Goal: Task Accomplishment & Management: Manage account settings

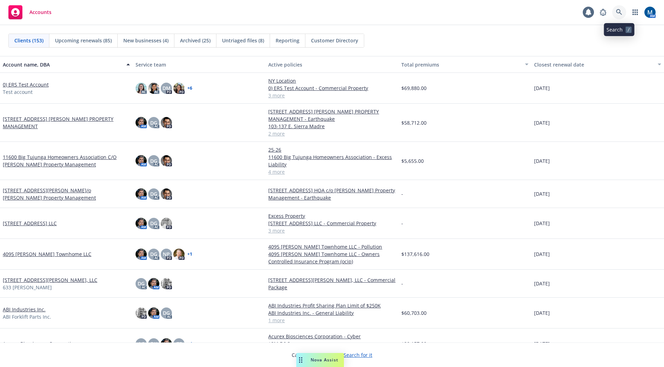
click at [621, 11] on icon at bounding box center [619, 12] width 6 height 6
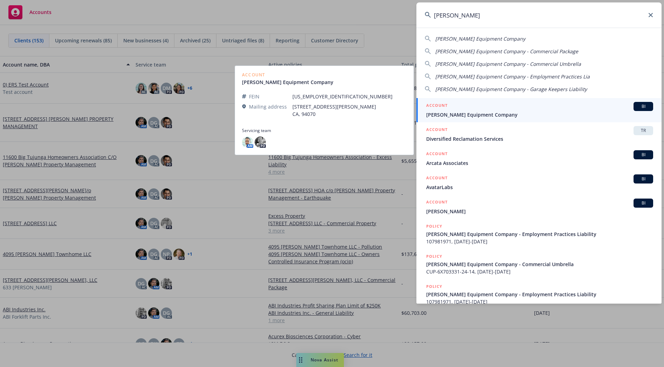
type input "arata"
click at [459, 110] on div "ACCOUNT BI" at bounding box center [539, 106] width 227 height 9
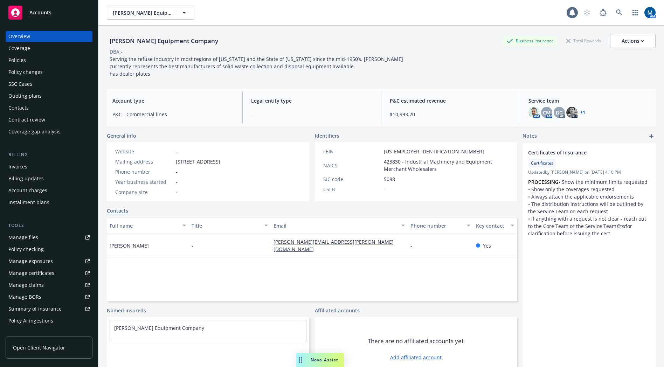
click at [46, 61] on div "Policies" at bounding box center [48, 60] width 81 height 11
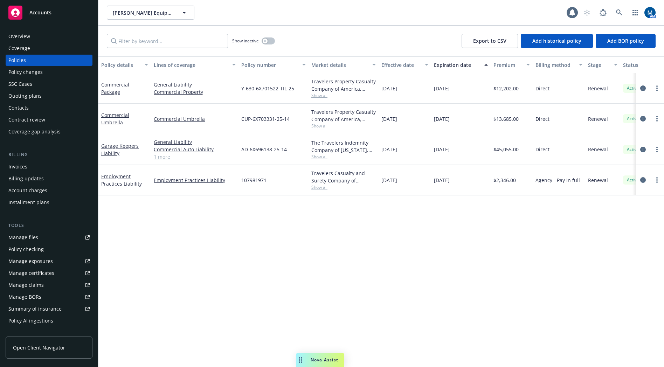
click at [401, 245] on div "Policy details Lines of coverage Policy number Market details Effective date Ex…" at bounding box center [380, 211] width 565 height 311
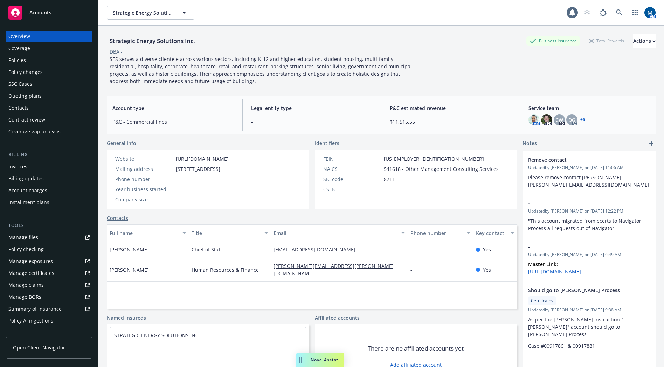
click at [43, 65] on div "Policies" at bounding box center [48, 60] width 81 height 11
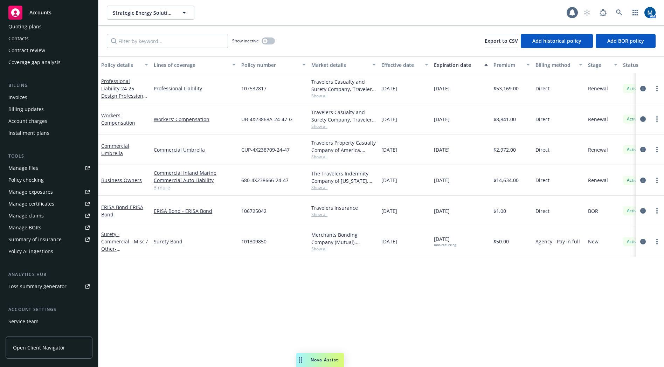
scroll to position [70, 0]
click at [35, 322] on div "Service team" at bounding box center [23, 320] width 30 height 11
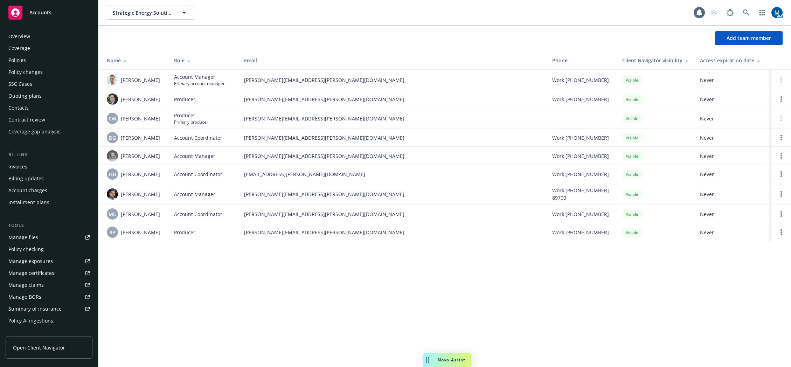
click at [38, 62] on div "Policies" at bounding box center [48, 60] width 81 height 11
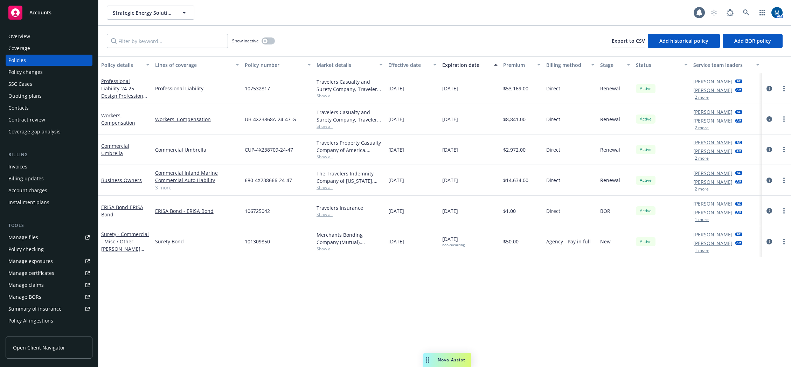
click at [663, 189] on button "2 more" at bounding box center [702, 189] width 14 height 4
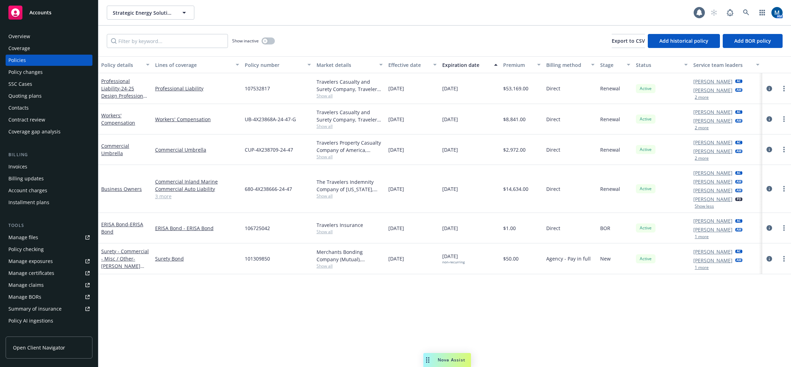
click at [663, 157] on button "2 more" at bounding box center [702, 158] width 14 height 4
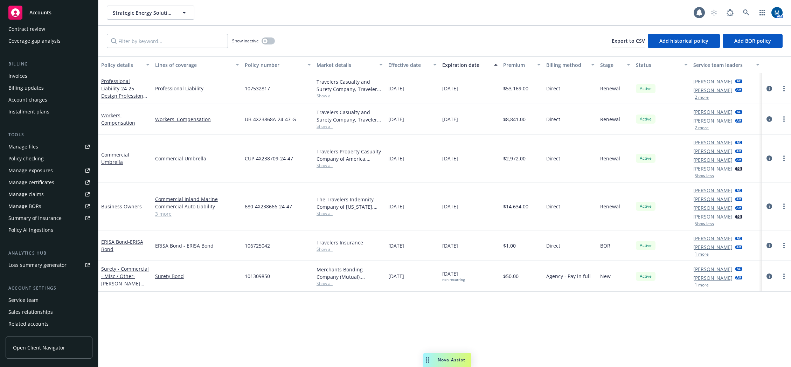
scroll to position [105, 0]
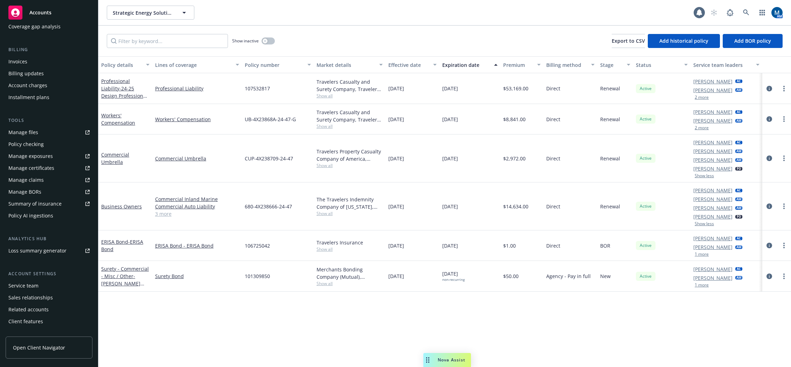
click at [33, 286] on div "Service team" at bounding box center [23, 285] width 30 height 11
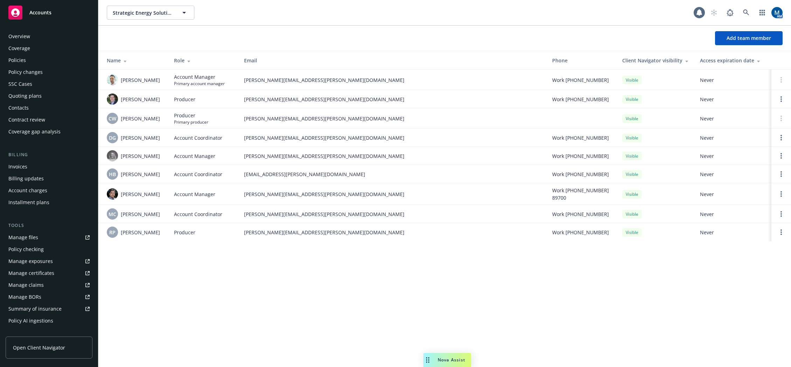
scroll to position [113, 0]
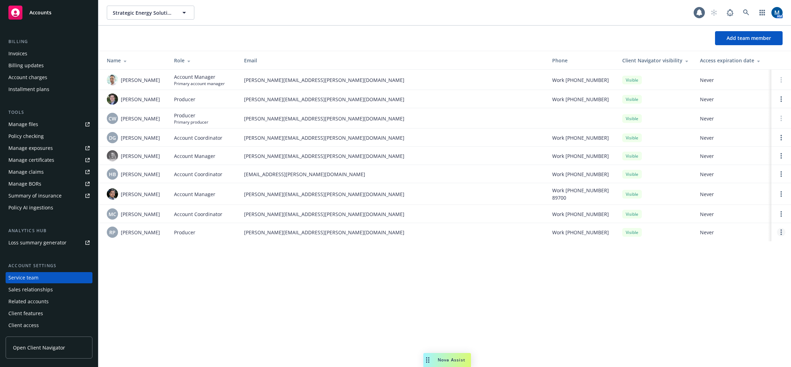
click at [663, 232] on link "Open options" at bounding box center [781, 232] width 8 height 8
click at [663, 211] on span "Remove producer" at bounding box center [723, 212] width 58 height 7
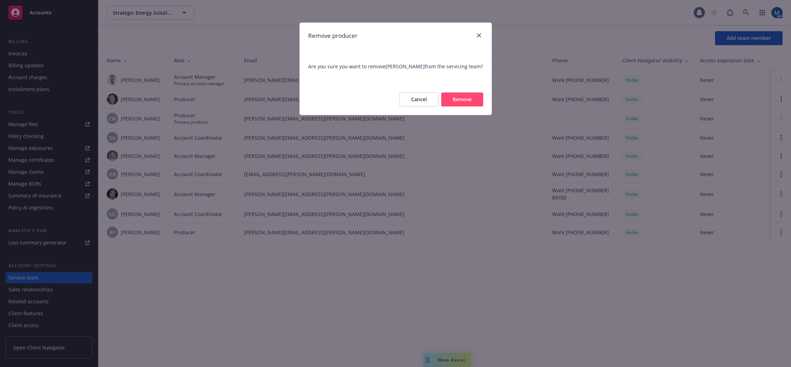
click at [467, 97] on button "Remove" at bounding box center [462, 99] width 42 height 14
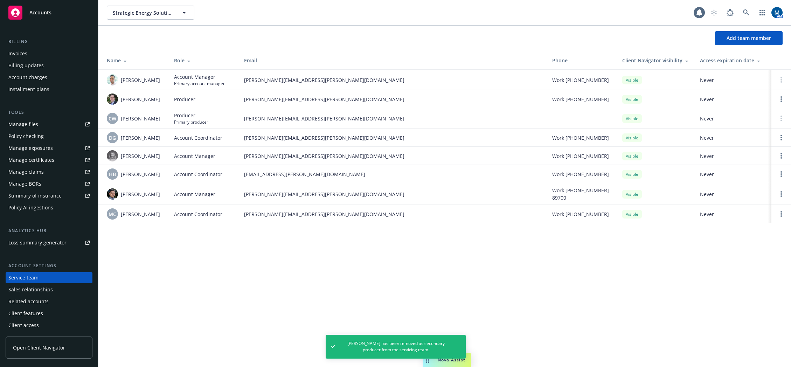
click at [343, 273] on div "Strategic Energy Solutions Inc. Strategic Energy Solutions Inc. 1 AM Add team m…" at bounding box center [444, 183] width 693 height 367
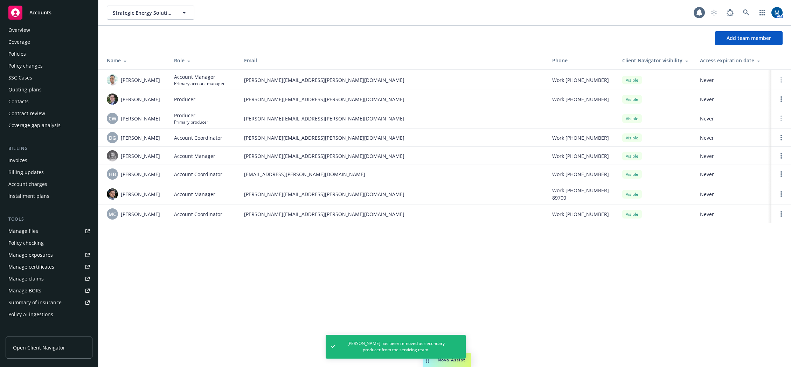
scroll to position [0, 0]
click at [36, 61] on div "Policies" at bounding box center [48, 60] width 81 height 11
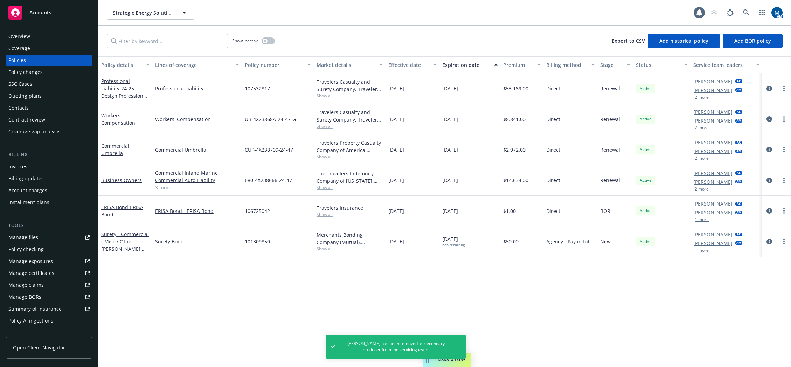
click at [663, 291] on div "Policy details Lines of coverage Policy number Market details Effective date Ex…" at bounding box center [444, 211] width 693 height 311
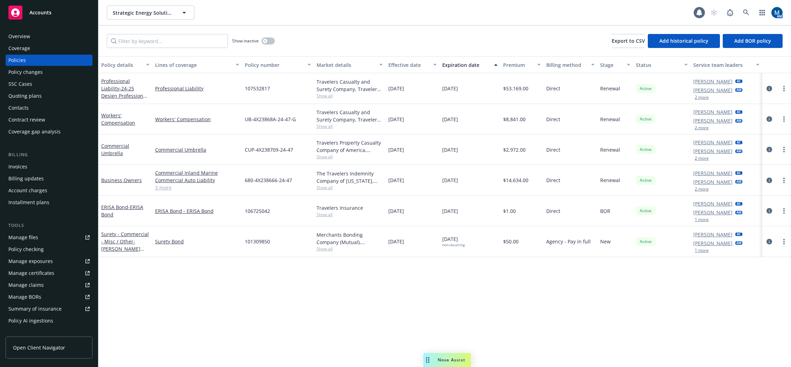
click at [54, 11] on div "Accounts" at bounding box center [48, 13] width 81 height 14
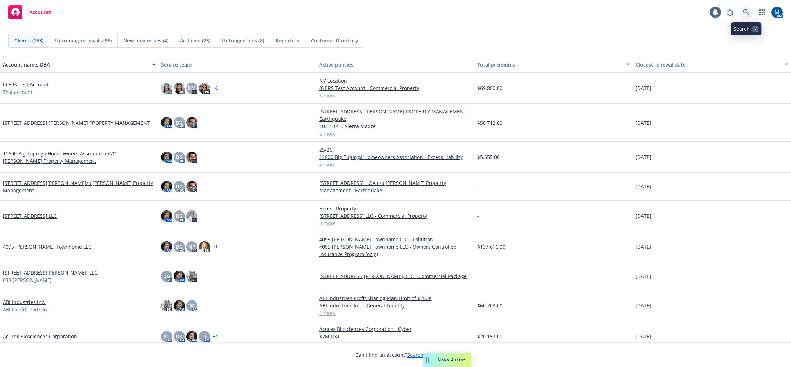
click at [663, 10] on icon at bounding box center [746, 12] width 6 height 6
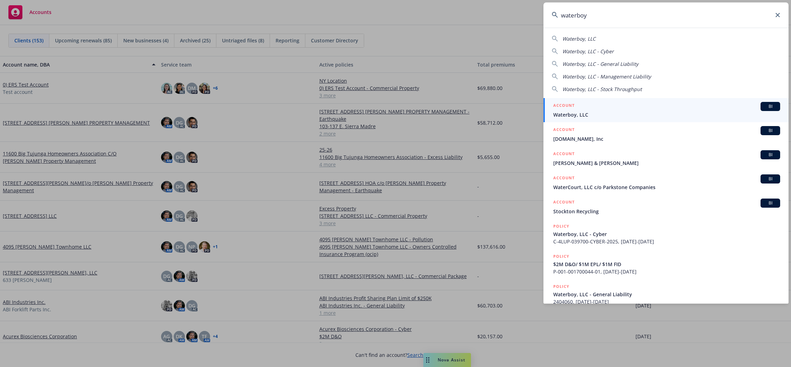
type input "waterboy"
click at [615, 110] on div "ACCOUNT BI" at bounding box center [666, 106] width 227 height 9
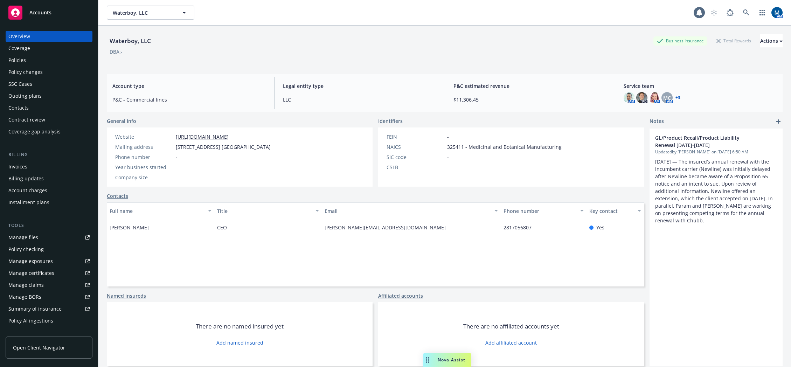
click at [56, 61] on div "Policies" at bounding box center [48, 60] width 81 height 11
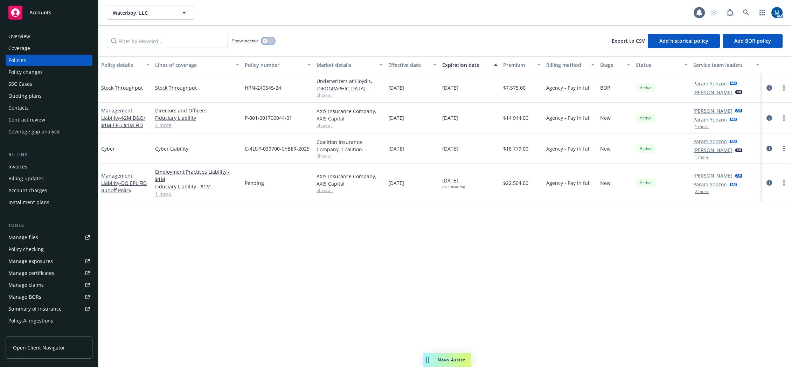
click at [267, 40] on button "button" at bounding box center [268, 40] width 13 height 7
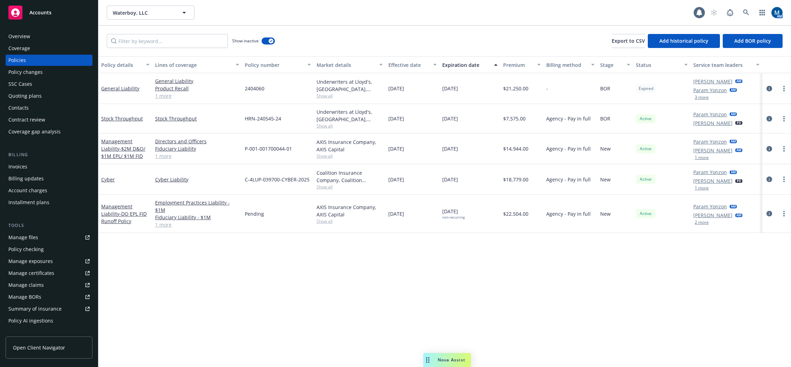
click at [634, 279] on div "Policy details Lines of coverage Policy number Market details Effective date Ex…" at bounding box center [444, 211] width 693 height 311
click at [663, 89] on icon "circleInformation" at bounding box center [769, 89] width 6 height 6
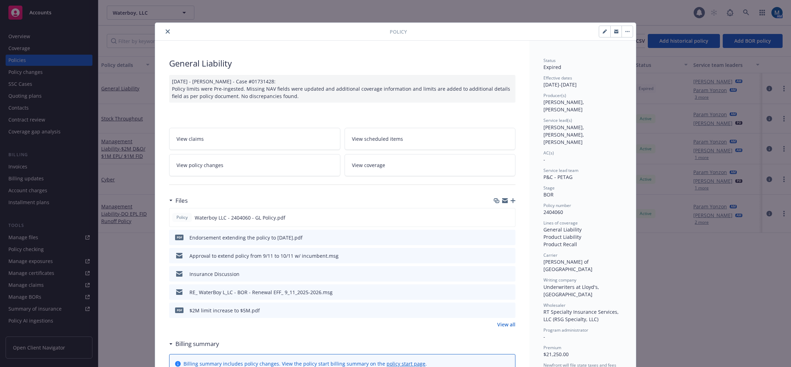
click at [599, 33] on button "button" at bounding box center [604, 31] width 11 height 11
select select "BOR"
select select "other"
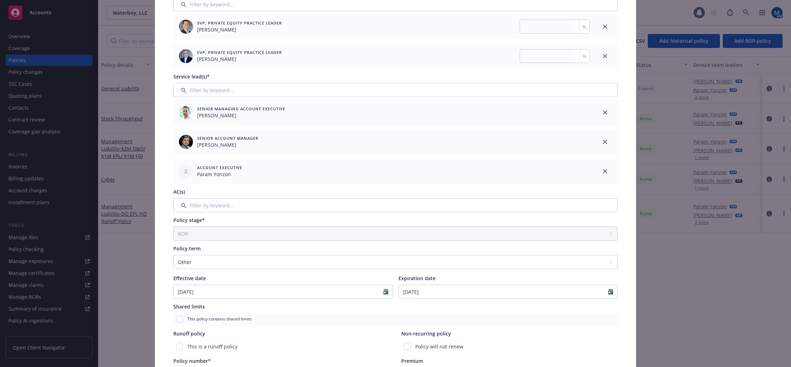
scroll to position [140, 0]
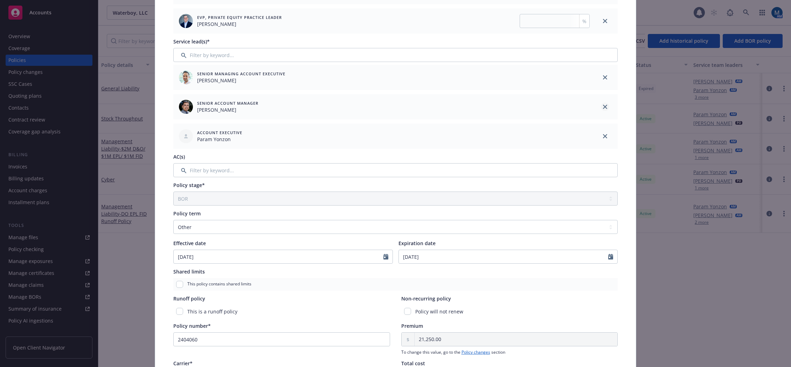
click at [603, 104] on link "close" at bounding box center [605, 107] width 8 height 8
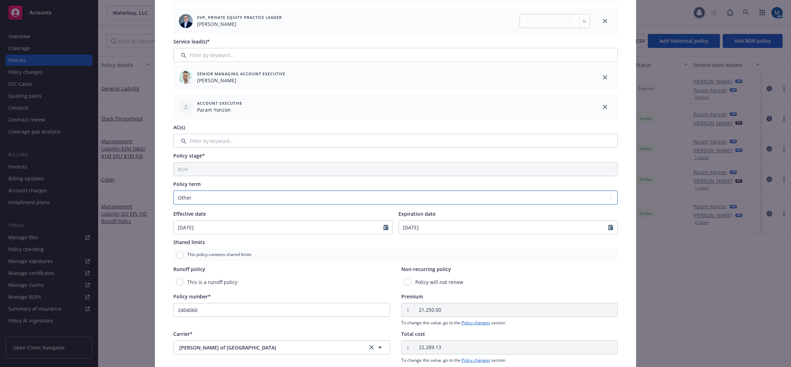
click at [312, 197] on select "Select policy term 12 Month 6 Month 4 Month 3 Month 2 Month 1 Month 36 Month (3…" at bounding box center [395, 197] width 444 height 14
click at [383, 188] on div "Policy term Select policy term 12 Month 6 Month 4 Month 3 Month 2 Month 1 Month…" at bounding box center [395, 192] width 444 height 24
click at [608, 230] on div at bounding box center [612, 227] width 9 height 13
click at [613, 226] on div at bounding box center [612, 227] width 9 height 13
click at [608, 227] on icon "Calendar" at bounding box center [610, 227] width 5 height 6
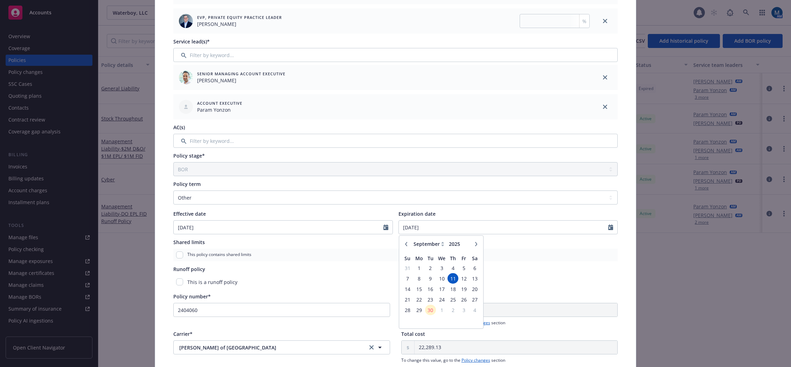
click at [474, 245] on icon "button" at bounding box center [476, 244] width 4 height 4
select select "10"
click at [472, 279] on span "11" at bounding box center [474, 278] width 9 height 9
type input "[DATE]"
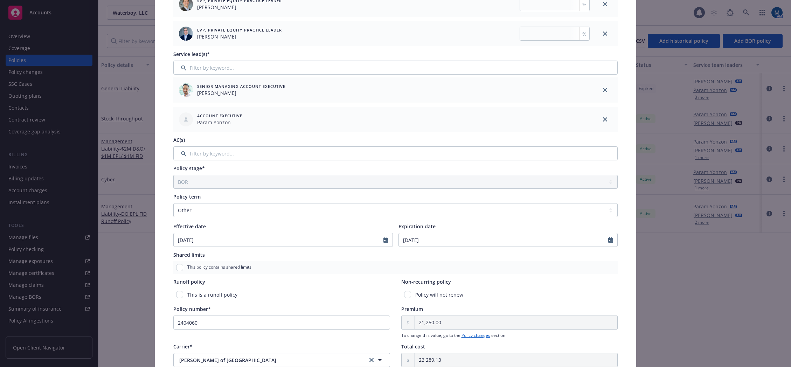
scroll to position [0, 0]
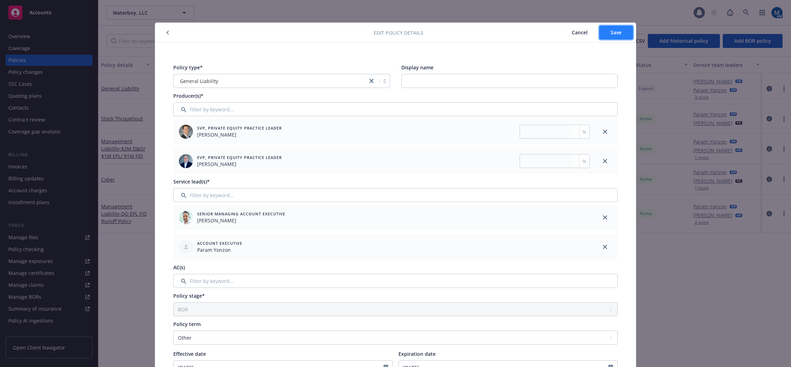
click at [614, 36] on button "Save" at bounding box center [616, 33] width 34 height 14
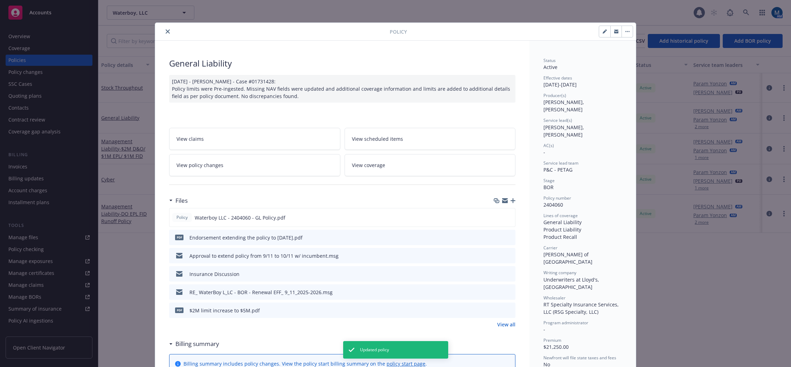
click at [614, 31] on icon "button" at bounding box center [616, 31] width 4 height 2
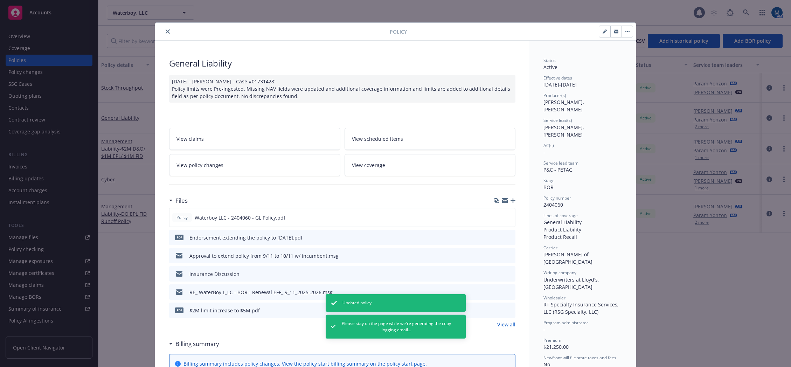
click at [614, 31] on icon "button" at bounding box center [616, 31] width 4 height 4
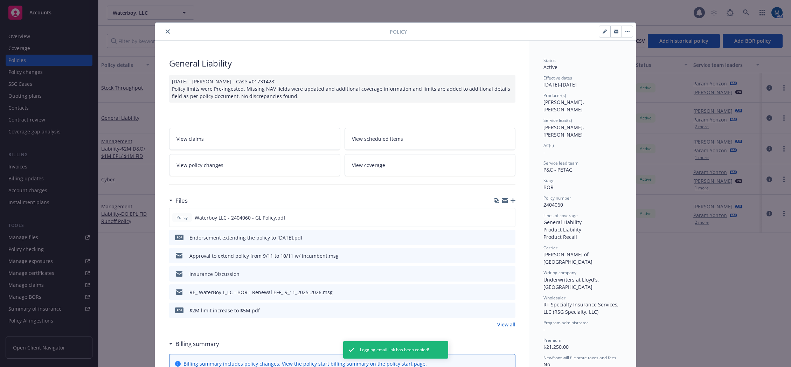
click at [166, 32] on icon "close" at bounding box center [168, 31] width 4 height 4
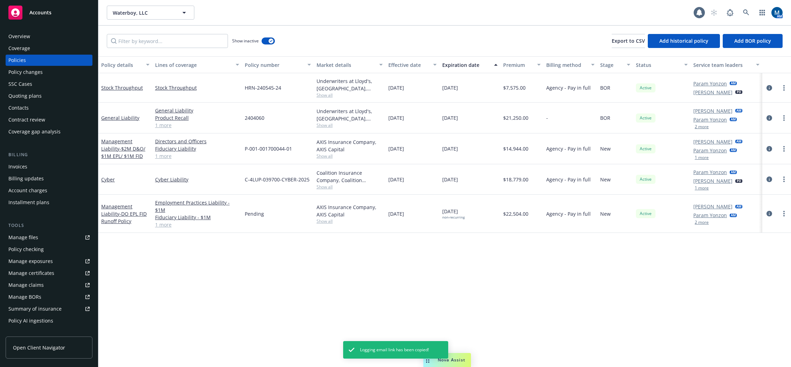
click at [265, 36] on div "Show inactive" at bounding box center [253, 41] width 43 height 14
click at [265, 39] on button "button" at bounding box center [268, 40] width 13 height 7
click at [454, 249] on div "Policy details Lines of coverage Policy number Market details Effective date Ex…" at bounding box center [444, 211] width 693 height 311
click at [663, 127] on button "2 more" at bounding box center [702, 127] width 14 height 4
click at [663, 220] on button "2 more" at bounding box center [702, 222] width 14 height 4
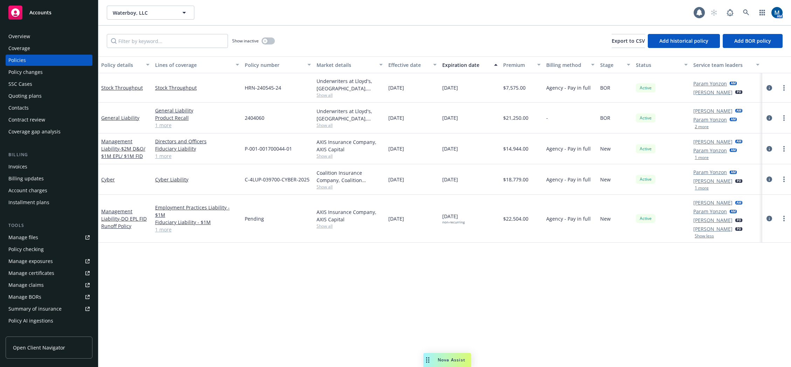
click at [362, 14] on div "Waterboy, LLC Waterboy, LLC" at bounding box center [400, 13] width 587 height 14
click at [663, 12] on icon at bounding box center [746, 12] width 6 height 6
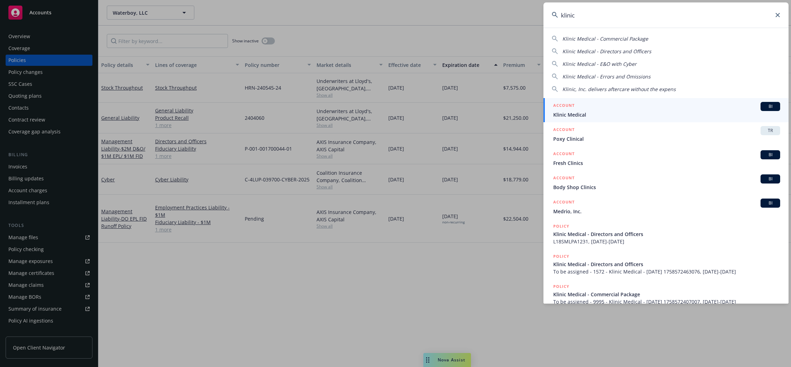
type input "klinic"
click at [587, 105] on div "ACCOUNT BI" at bounding box center [666, 106] width 227 height 9
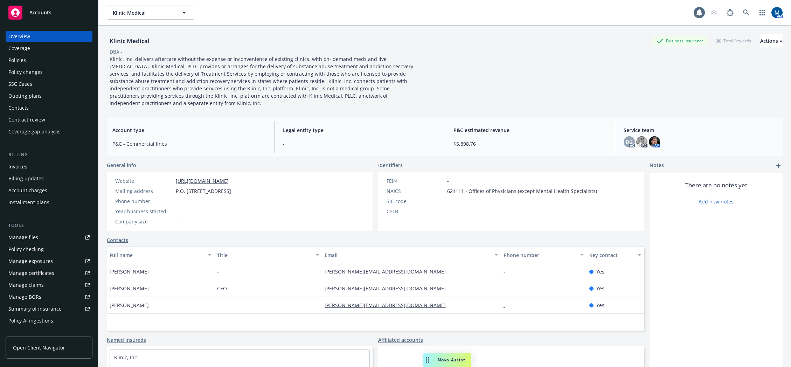
click at [51, 62] on div "Policies" at bounding box center [48, 60] width 81 height 11
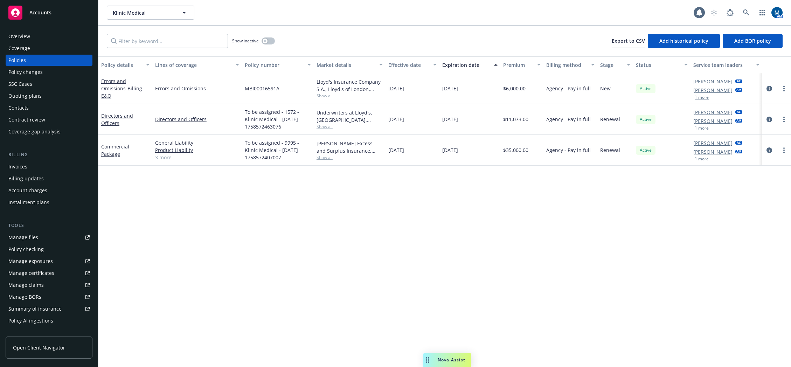
click at [447, 197] on div "Policy details Lines of coverage Policy number Market details Effective date Ex…" at bounding box center [444, 211] width 693 height 311
click at [663, 152] on link "more" at bounding box center [784, 150] width 8 height 8
click at [663, 252] on link "Copy logging email" at bounding box center [746, 249] width 82 height 14
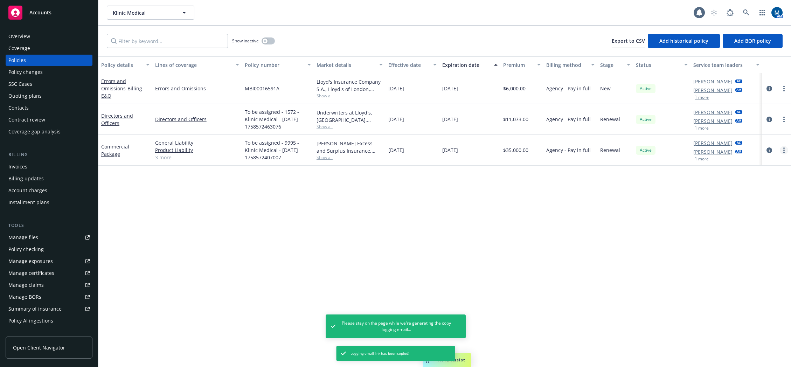
click at [663, 152] on link "more" at bounding box center [784, 150] width 8 height 8
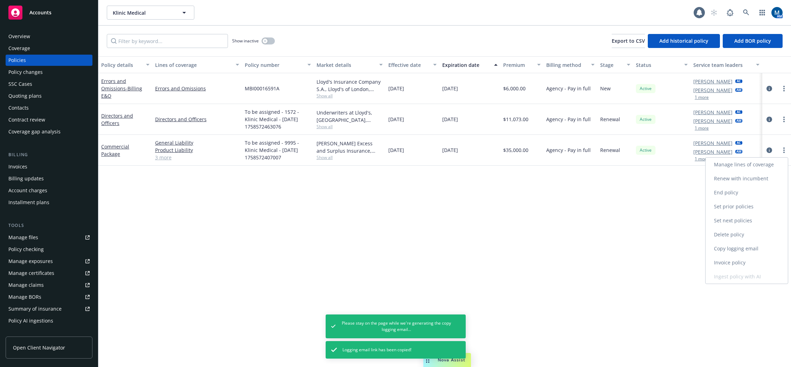
click at [663, 249] on link "Copy logging email" at bounding box center [746, 249] width 82 height 14
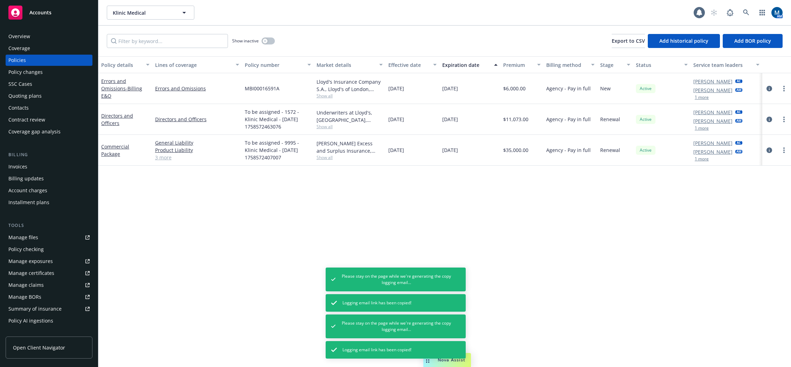
click at [473, 187] on div "Policy details Lines of coverage Policy number Market details Effective date Ex…" at bounding box center [444, 211] width 693 height 311
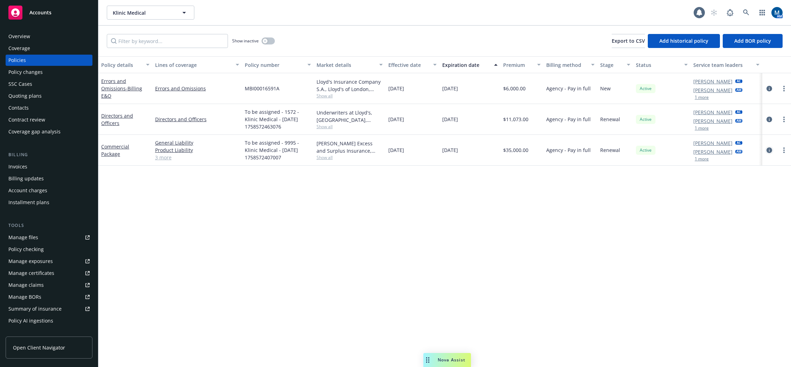
click at [663, 149] on icon "circleInformation" at bounding box center [769, 150] width 6 height 6
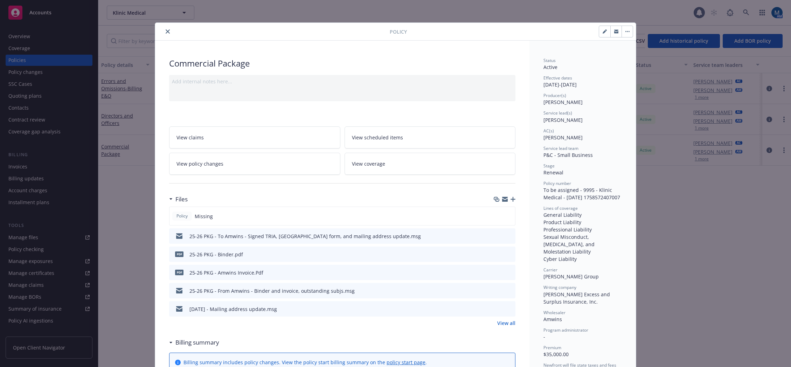
click at [511, 198] on icon "button" at bounding box center [512, 199] width 5 height 5
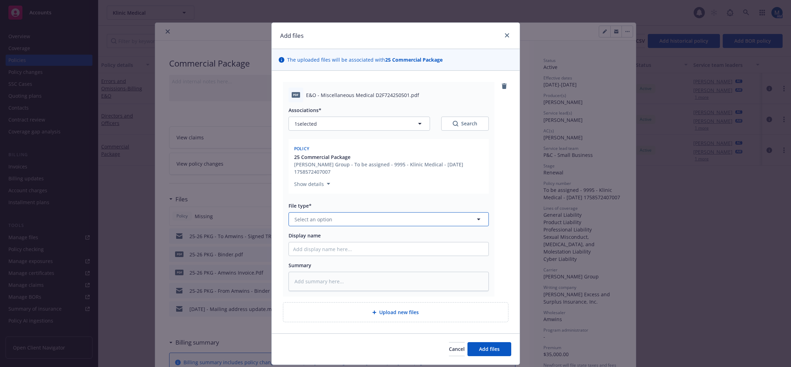
click at [343, 220] on button "Select an option" at bounding box center [388, 219] width 200 height 14
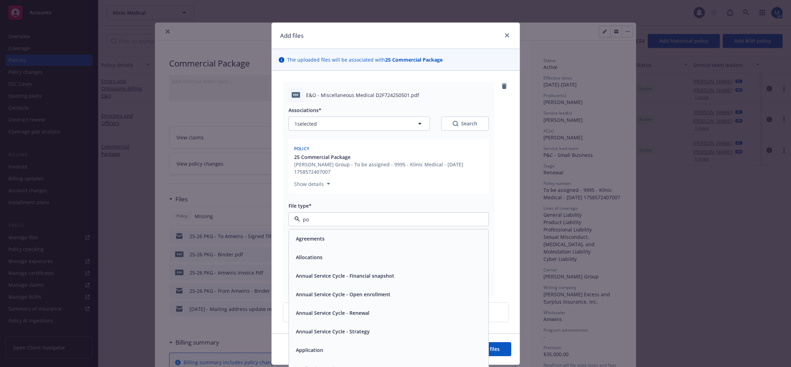
type input "pol"
click at [325, 241] on div "Policy" at bounding box center [388, 239] width 191 height 10
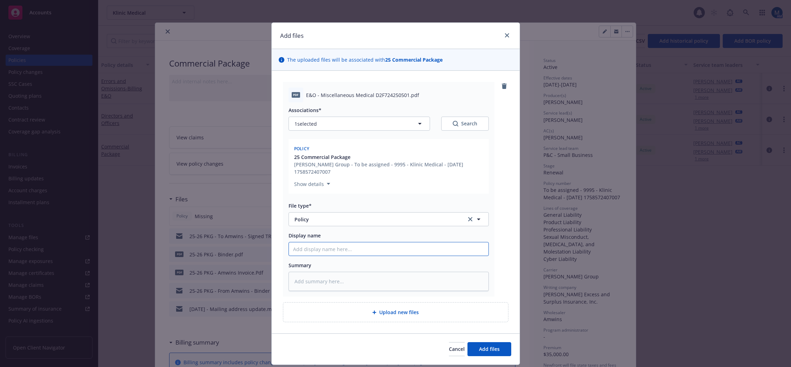
click at [311, 250] on input "Display name" at bounding box center [389, 248] width 200 height 13
type textarea "x"
type input "2"
type textarea "x"
type input "20"
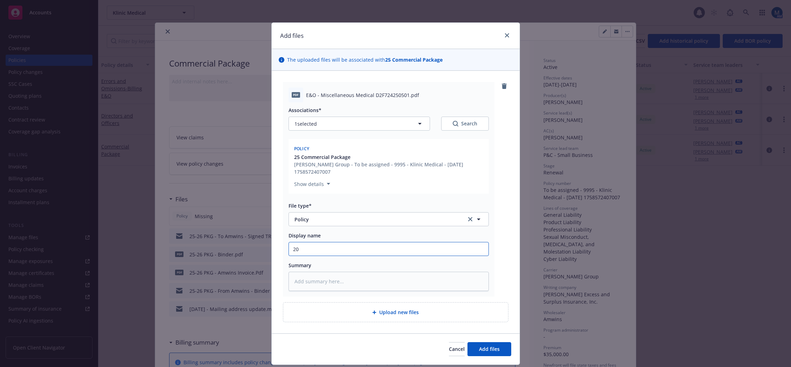
type textarea "x"
type input "202"
type textarea "x"
type input "2025"
type textarea "x"
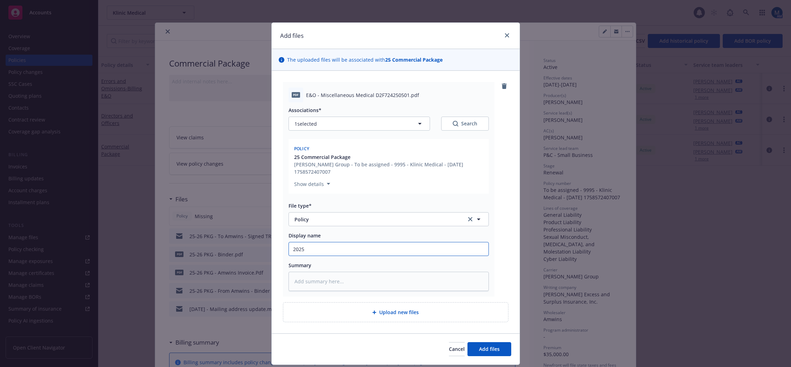
type input "2025"
type textarea "x"
type input "2025 -"
type textarea "x"
type input "2025 -"
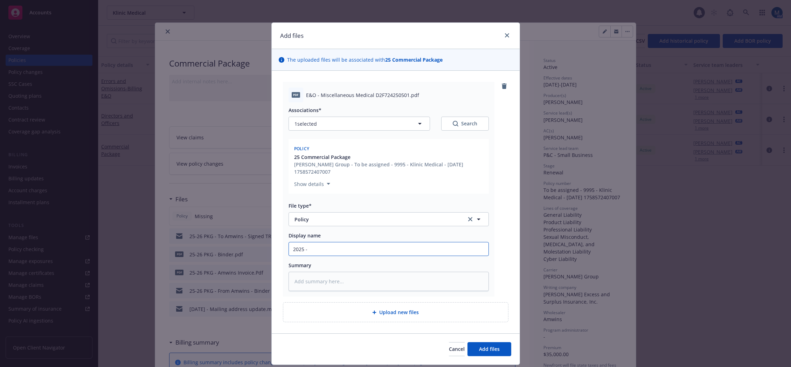
type textarea "x"
type input "2025 - 2"
type textarea "x"
type input "2025 - 20"
type textarea "x"
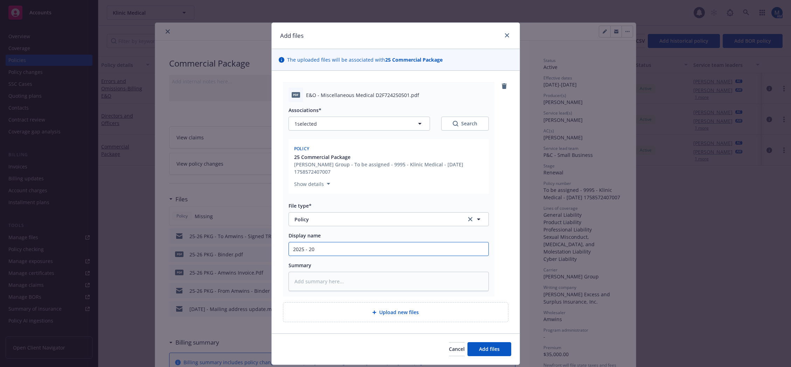
type input "2025 - 202"
type textarea "x"
type input "2025 - 2026"
type textarea "x"
type input "2025 - 2026"
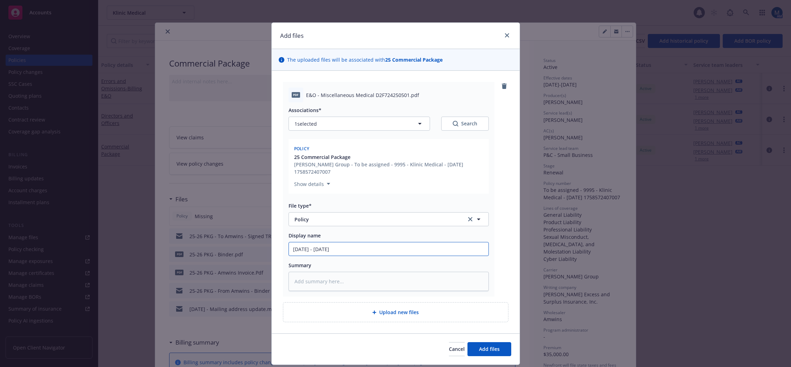
type textarea "x"
type input "2025 - 2026 P"
type textarea "x"
type input "2025 - 2026 Pa"
type textarea "x"
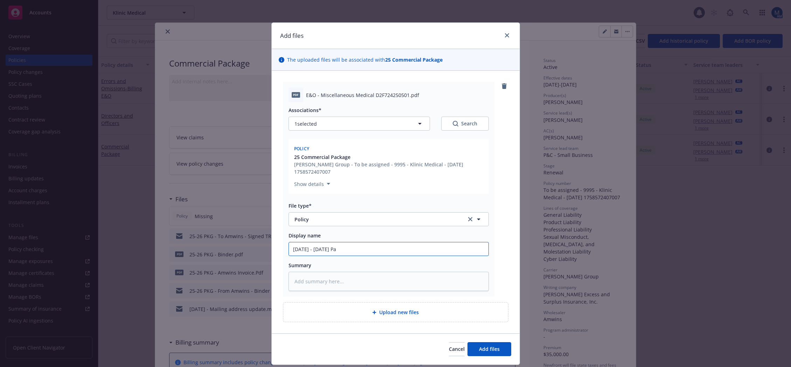
type input "2025 - 2026 Pac"
type textarea "x"
type input "2025 - 2026 Pack"
type textarea "x"
type input "2025 - 2026 Packa"
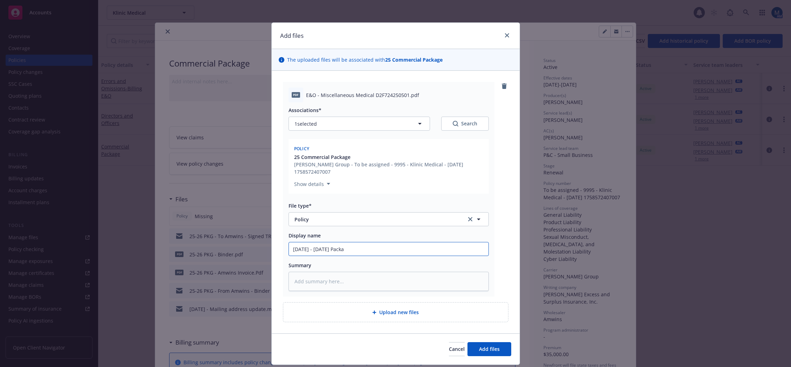
type textarea "x"
type input "2025 - 2026 Package"
type textarea "x"
type input "2025 - 2026 Package"
type textarea "x"
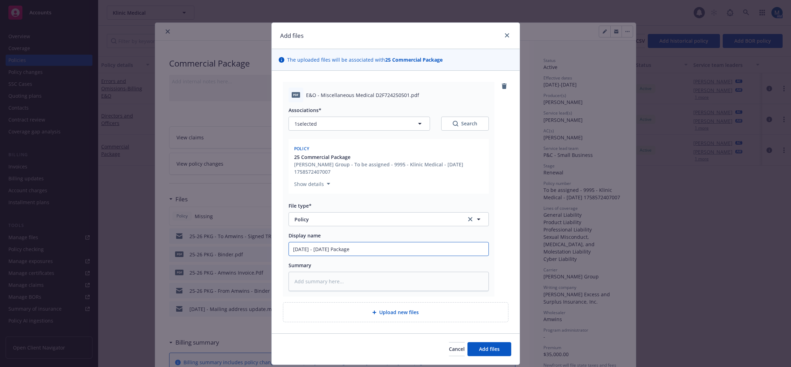
type input "2025 - 2026 Package P"
type textarea "x"
type input "2025 - 2026 Package Po"
type textarea "x"
type input "2025 - 2026 Package Pol"
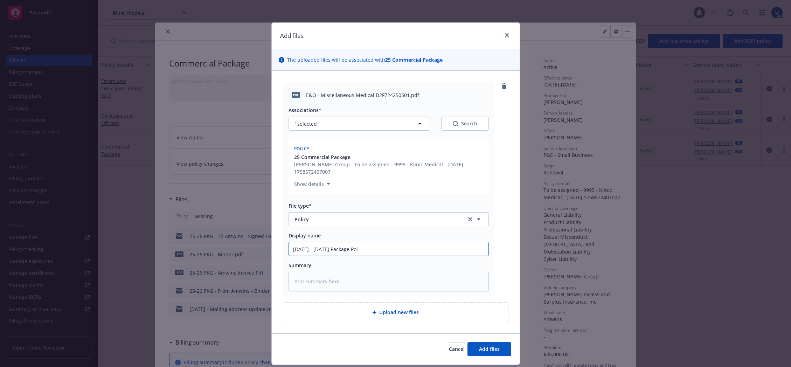
type textarea "x"
type input "2025 - 2026 Package Poli"
type textarea "x"
type input "2025 - 2026 Package Polic"
type textarea "x"
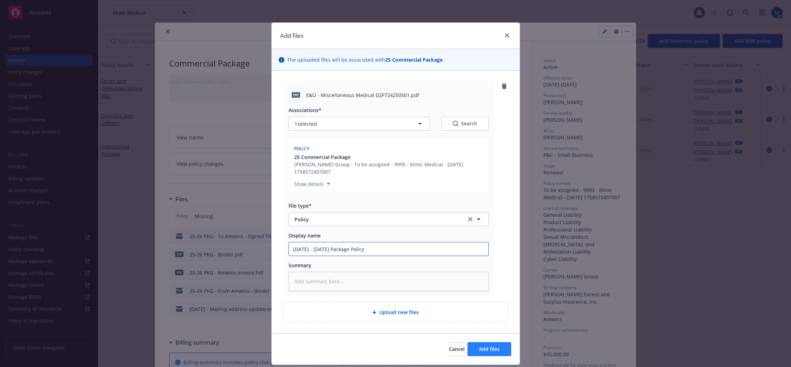
type input "2025 - 2026 Package Policy"
click at [486, 347] on span "Add files" at bounding box center [489, 349] width 21 height 7
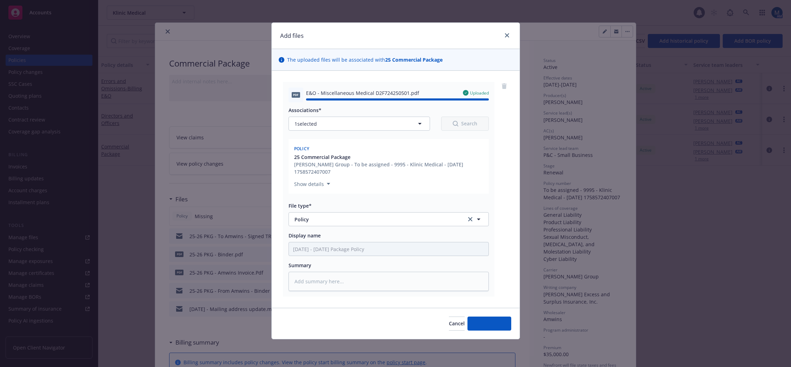
type textarea "x"
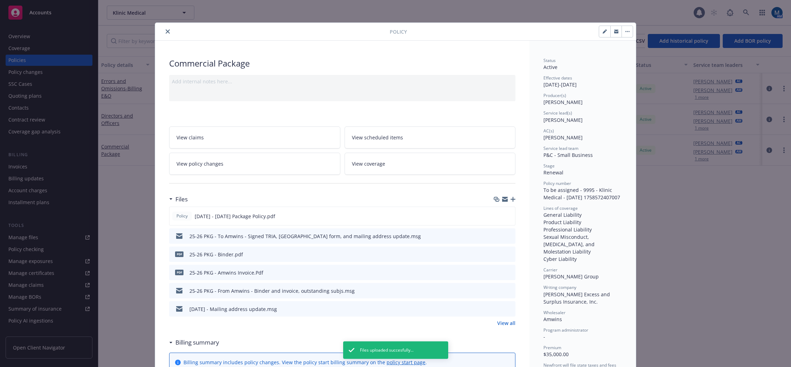
click at [603, 30] on icon "button" at bounding box center [605, 31] width 4 height 4
select select "RENEWAL"
select select "12"
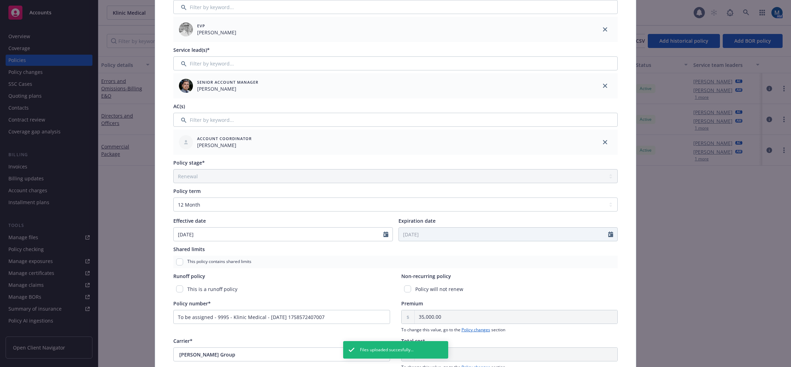
scroll to position [140, 0]
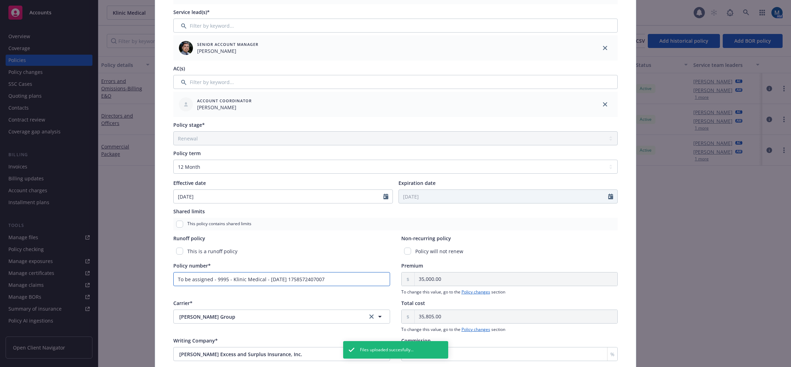
click at [330, 279] on input "To be assigned - 9995 - Klinic Medical - 09/22/2025 1758572407007" at bounding box center [281, 279] width 217 height 14
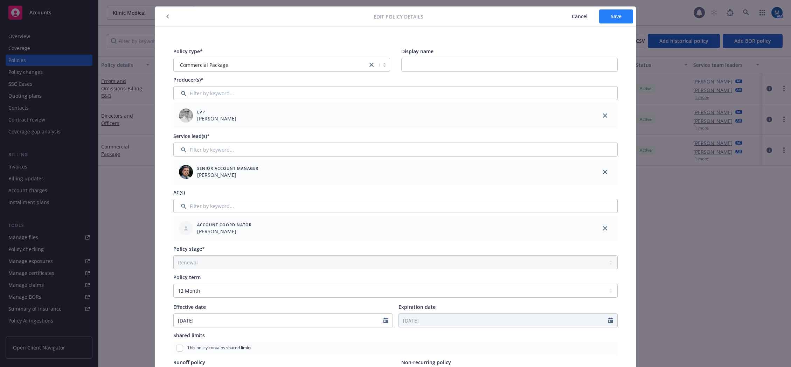
scroll to position [0, 0]
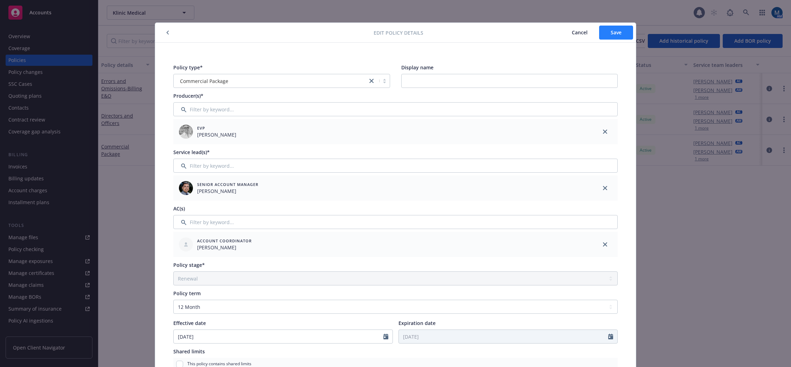
type input "D2F724250501"
click at [611, 31] on span "Save" at bounding box center [616, 32] width 11 height 7
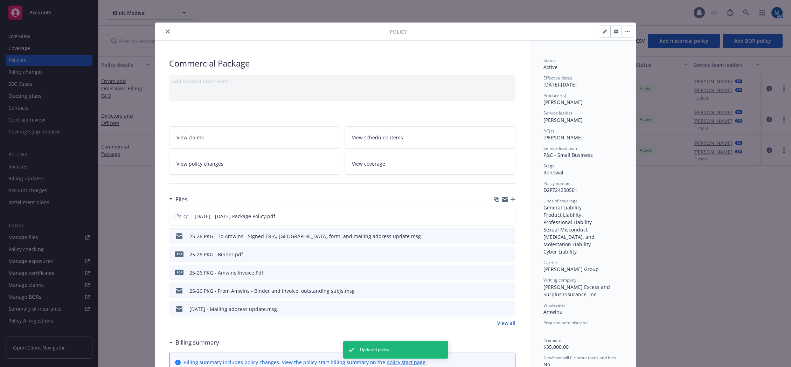
click at [167, 31] on button "close" at bounding box center [167, 31] width 8 height 8
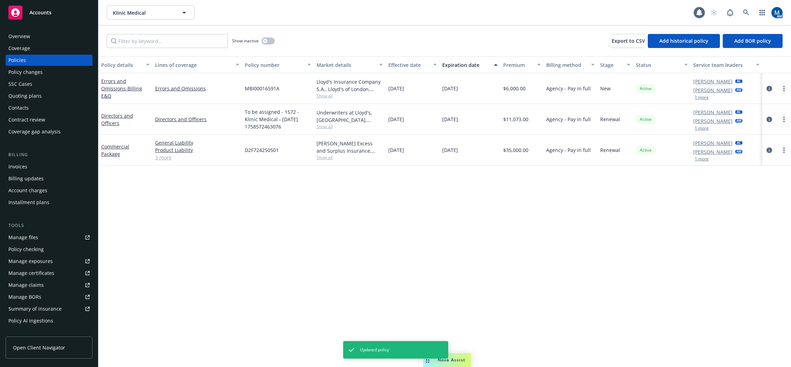
click at [160, 158] on link "3 more" at bounding box center [197, 157] width 84 height 7
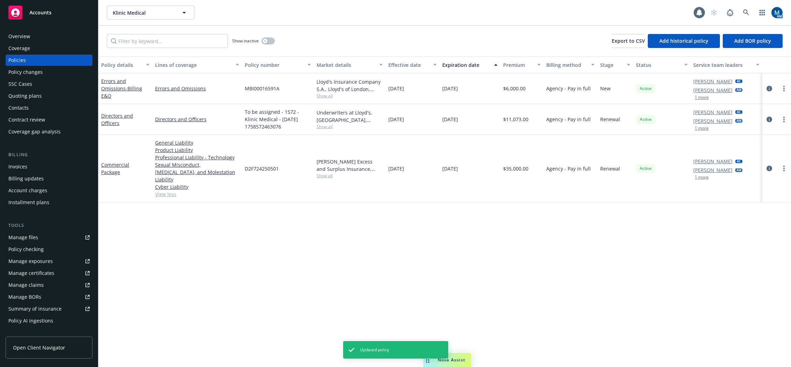
click at [369, 241] on div "Policy details Lines of coverage Policy number Market details Effective date Ex…" at bounding box center [444, 211] width 693 height 311
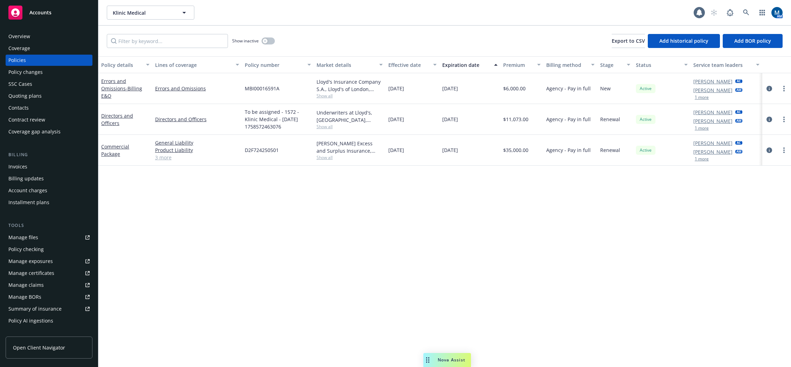
click at [655, 247] on div "Policy details Lines of coverage Policy number Market details Effective date Ex…" at bounding box center [444, 211] width 693 height 311
click at [33, 38] on div "Overview" at bounding box center [48, 36] width 81 height 11
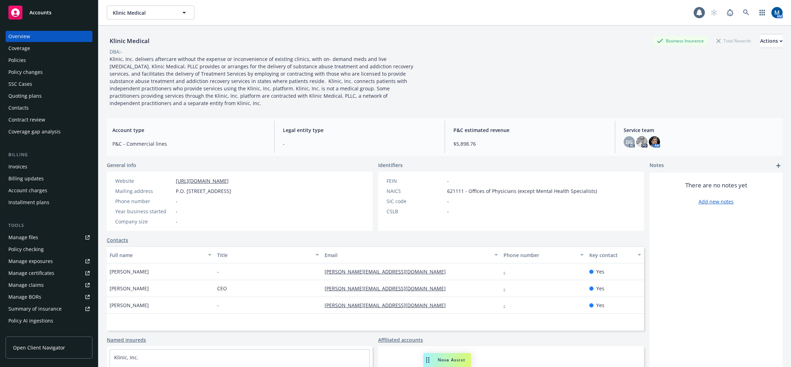
click at [34, 58] on div "Policies" at bounding box center [48, 60] width 81 height 11
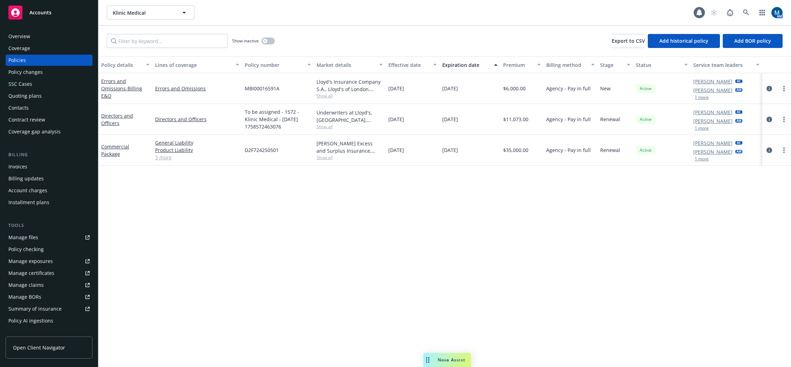
click at [539, 176] on div "Policy details Lines of coverage Policy number Market details Effective date Ex…" at bounding box center [444, 211] width 693 height 311
click at [663, 148] on icon "circleInformation" at bounding box center [769, 150] width 6 height 6
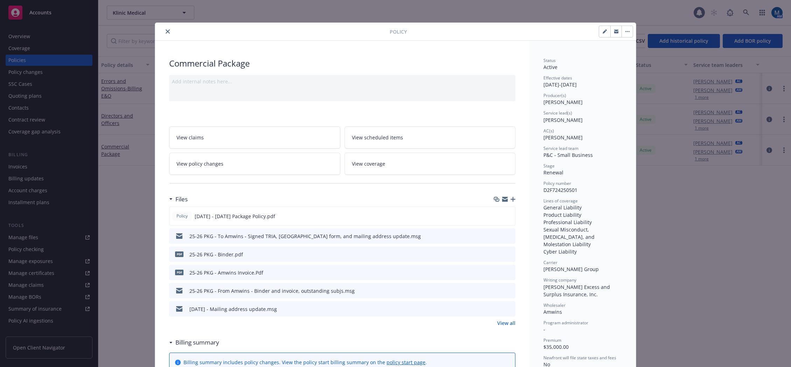
scroll to position [21, 0]
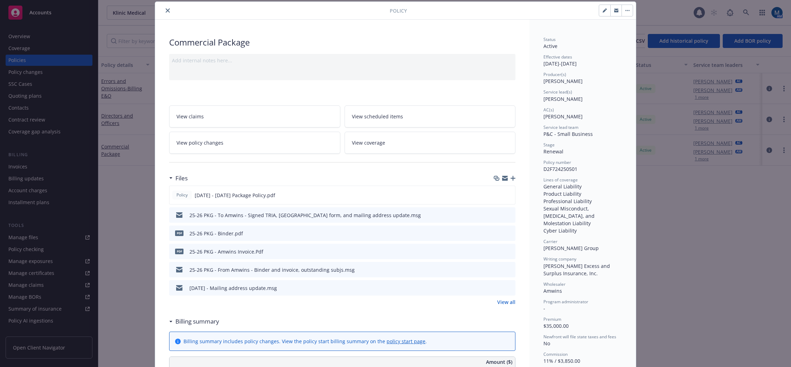
click at [166, 7] on button "close" at bounding box center [167, 10] width 8 height 8
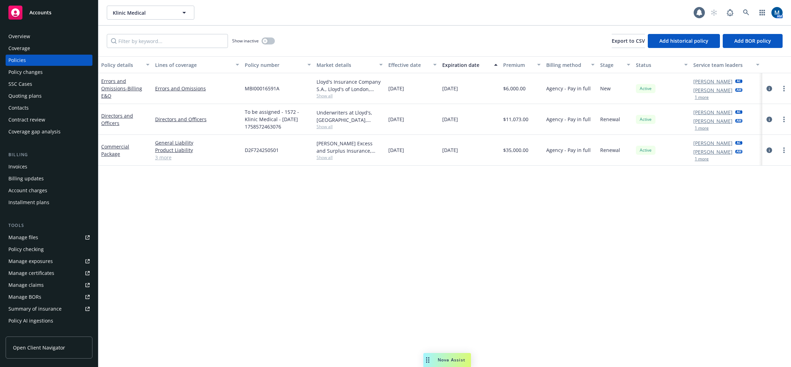
click at [390, 182] on div "Policy details Lines of coverage Policy number Market details Effective date Ex…" at bounding box center [444, 211] width 693 height 311
click at [663, 12] on icon at bounding box center [746, 12] width 6 height 6
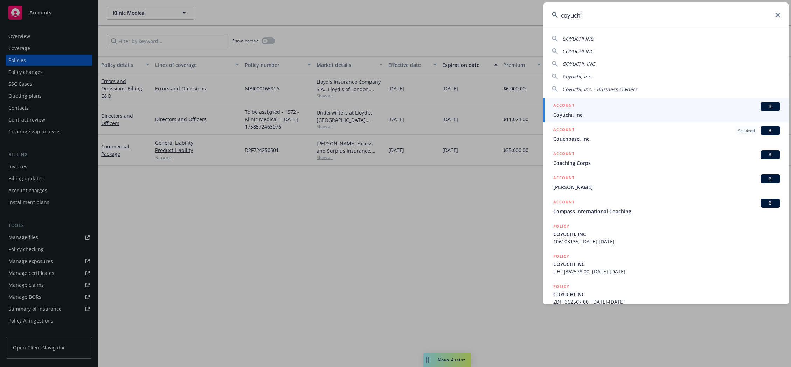
type input "coyuchi"
click at [578, 111] on span "Coyuchi, Inc." at bounding box center [666, 114] width 227 height 7
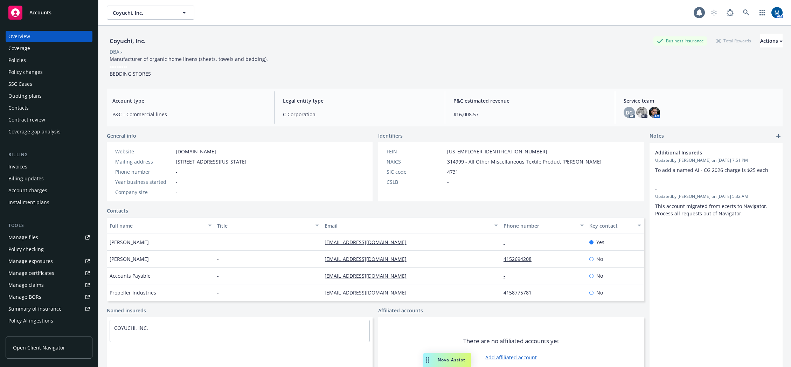
click at [62, 62] on div "Policies" at bounding box center [48, 60] width 81 height 11
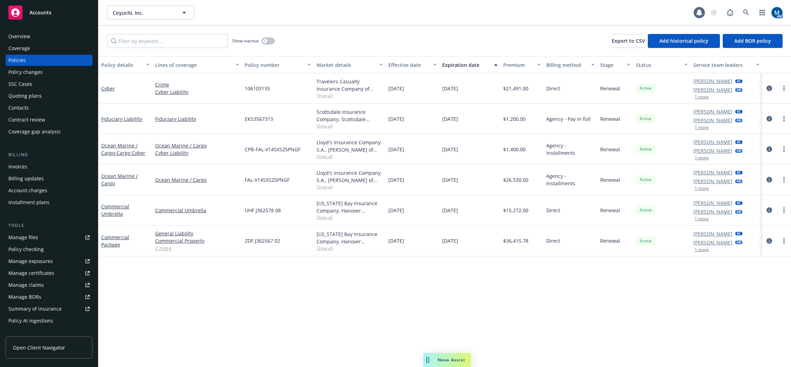
click at [391, 302] on div "Policy details Lines of coverage Policy number Market details Effective date Ex…" at bounding box center [444, 211] width 693 height 311
drag, startPoint x: 454, startPoint y: 292, endPoint x: 492, endPoint y: 274, distance: 41.2
click at [454, 292] on div "Policy details Lines of coverage Policy number Market details Effective date Ex…" at bounding box center [444, 211] width 693 height 311
click at [663, 177] on circle "more" at bounding box center [783, 177] width 1 height 1
click at [663, 276] on link "Copy logging email" at bounding box center [746, 278] width 82 height 14
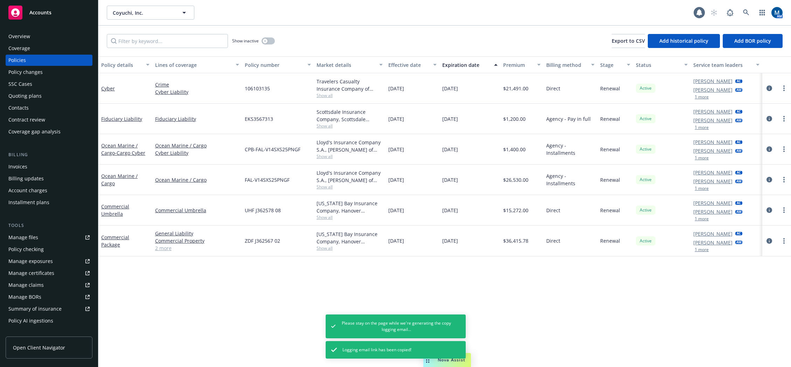
click at [663, 281] on link "Copy logging email" at bounding box center [746, 278] width 82 height 14
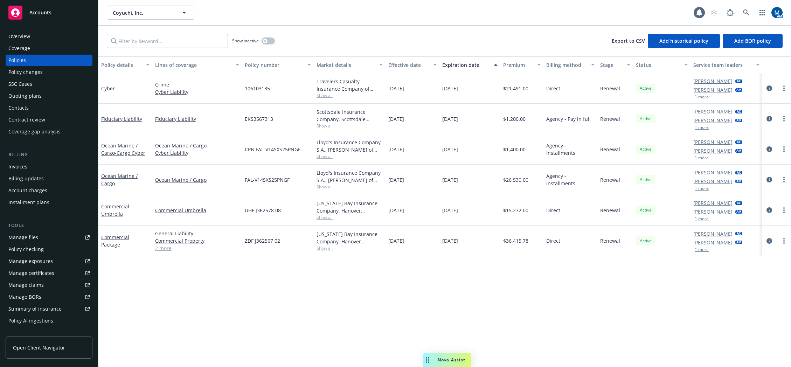
click at [471, 297] on div "Policy details Lines of coverage Policy number Market details Effective date Ex…" at bounding box center [444, 211] width 693 height 311
click at [663, 179] on icon "circleInformation" at bounding box center [769, 180] width 6 height 6
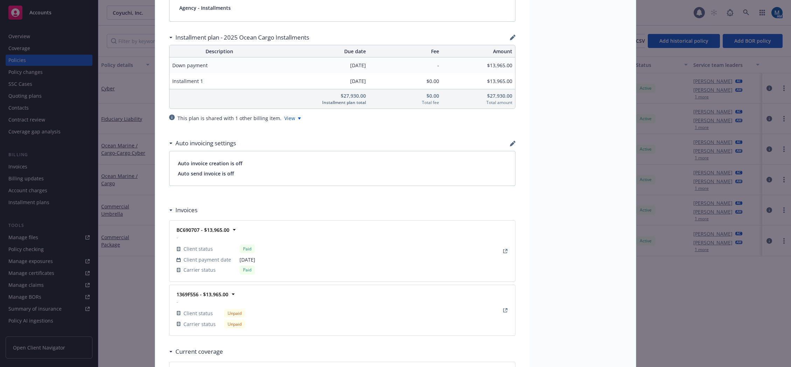
scroll to position [560, 0]
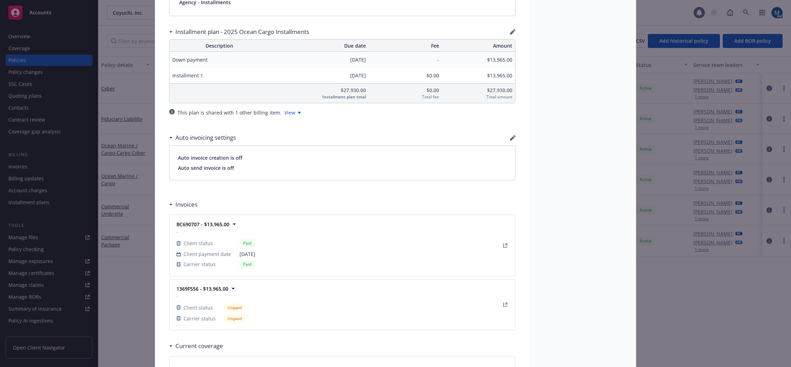
click at [230, 289] on icon at bounding box center [233, 288] width 7 height 7
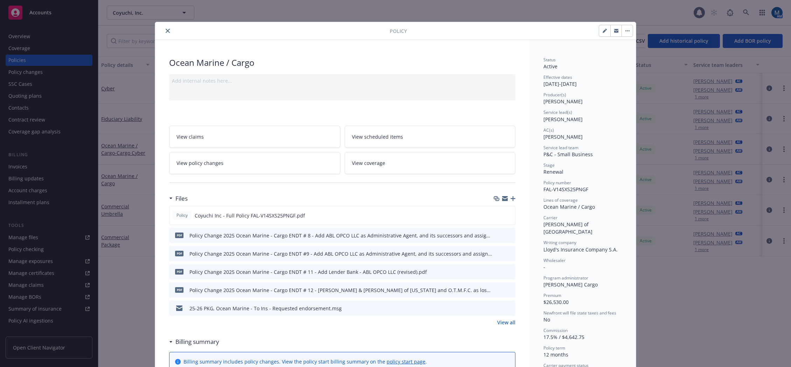
scroll to position [0, 0]
click at [167, 33] on button "close" at bounding box center [167, 31] width 8 height 8
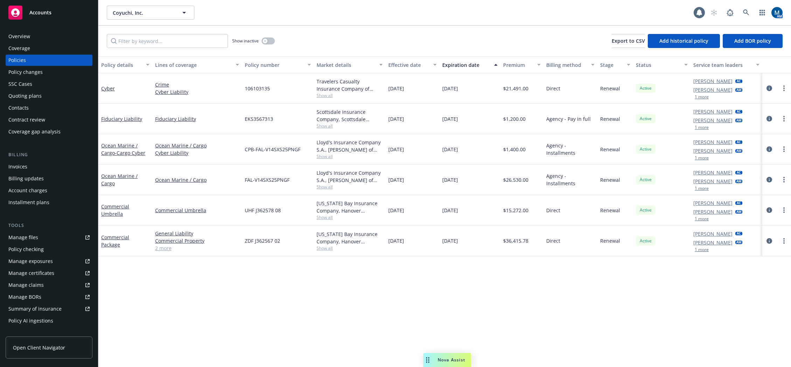
click at [32, 168] on div "Invoices" at bounding box center [48, 166] width 81 height 11
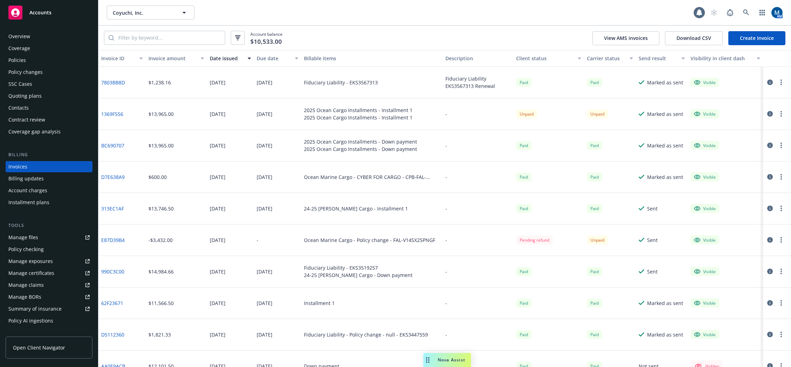
click at [663, 113] on button "button" at bounding box center [781, 114] width 8 height 8
click at [663, 103] on div at bounding box center [777, 114] width 28 height 32
click at [663, 113] on icon "button" at bounding box center [770, 114] width 6 height 6
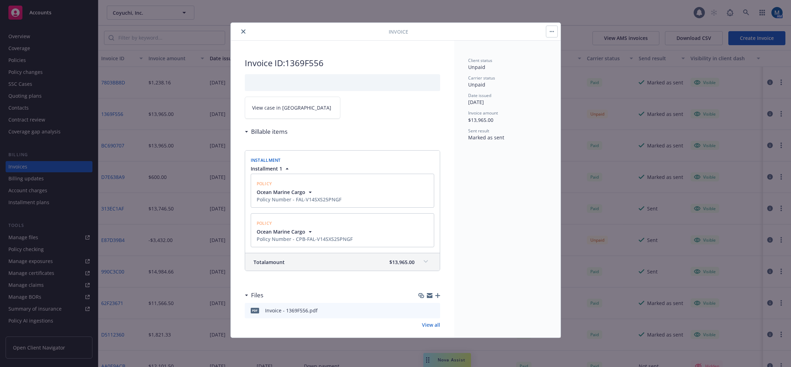
click at [280, 109] on span "View case in SSC" at bounding box center [291, 107] width 79 height 7
click at [243, 31] on icon "close" at bounding box center [243, 31] width 4 height 4
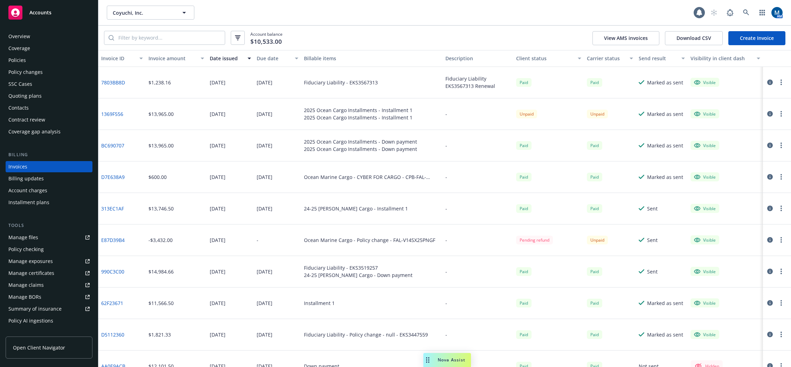
click at [39, 62] on div "Policies" at bounding box center [48, 60] width 81 height 11
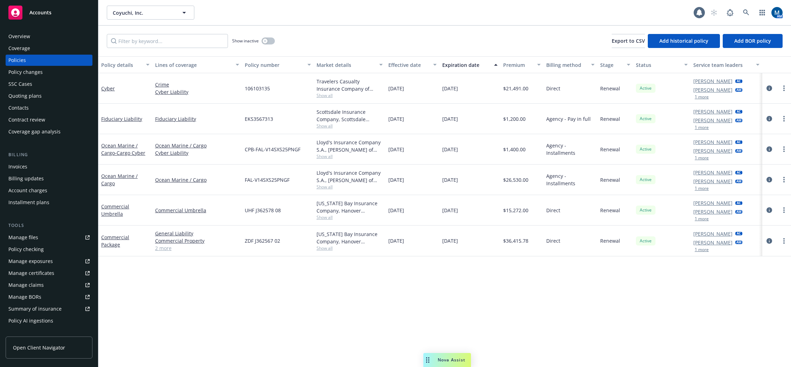
click at [482, 291] on div "Policy details Lines of coverage Policy number Market details Effective date Ex…" at bounding box center [444, 211] width 693 height 311
click at [44, 35] on div "Overview" at bounding box center [48, 36] width 81 height 11
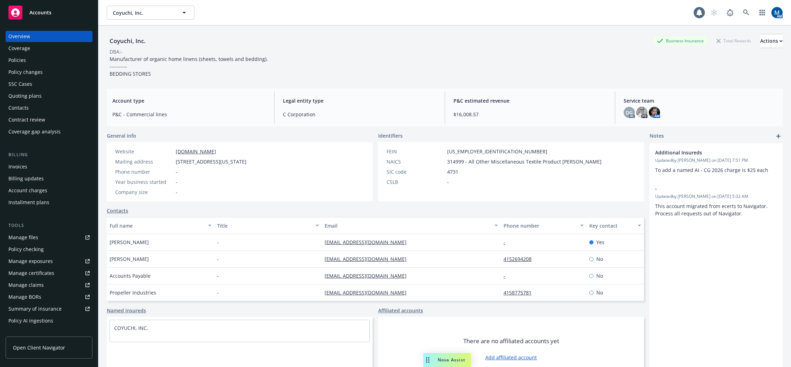
click at [33, 64] on div "Policies" at bounding box center [48, 60] width 81 height 11
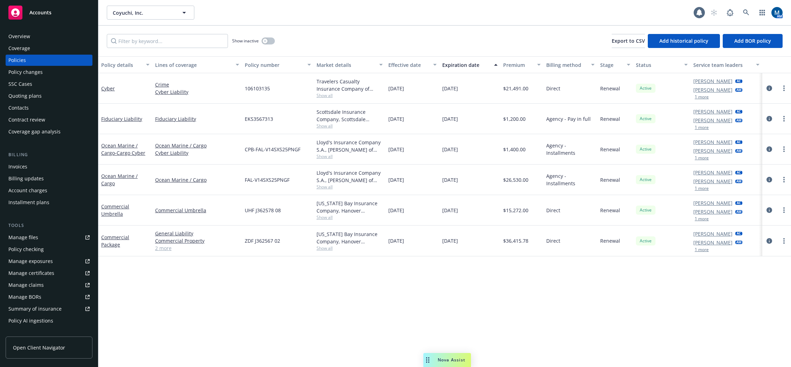
click at [327, 158] on span "Show all" at bounding box center [349, 156] width 66 height 6
click at [473, 306] on div "Policy details Lines of coverage Policy number Market details Effective date Ex…" at bounding box center [444, 211] width 693 height 311
click at [332, 217] on span "Show all" at bounding box center [349, 217] width 66 height 6
click at [516, 309] on div "Policy details Lines of coverage Policy number Market details Effective date Ex…" at bounding box center [444, 211] width 693 height 311
click at [329, 97] on span "Show all" at bounding box center [349, 95] width 66 height 6
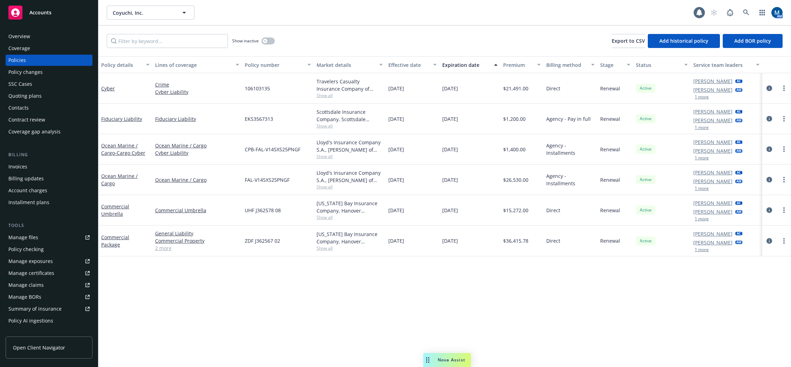
click at [522, 293] on div "Policy details Lines of coverage Policy number Market details Effective date Ex…" at bounding box center [444, 211] width 693 height 311
click at [663, 89] on div at bounding box center [776, 88] width 29 height 30
click at [663, 89] on link "circleInformation" at bounding box center [769, 88] width 8 height 8
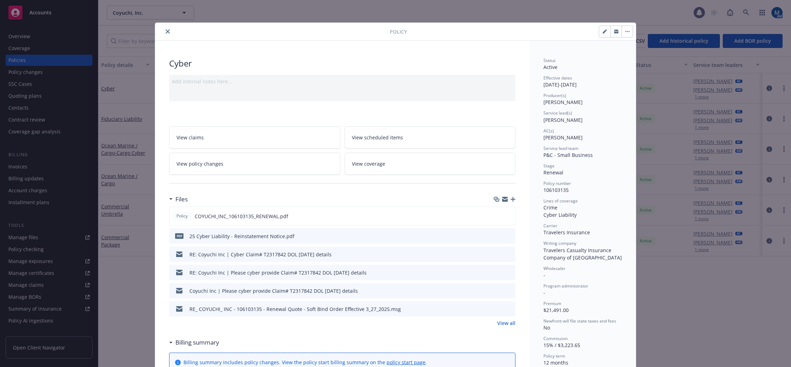
click at [166, 33] on icon "close" at bounding box center [168, 31] width 4 height 4
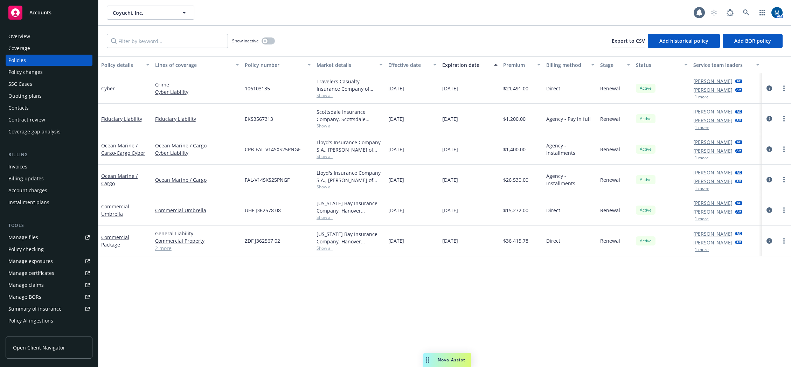
click at [61, 13] on div "Accounts" at bounding box center [48, 13] width 81 height 14
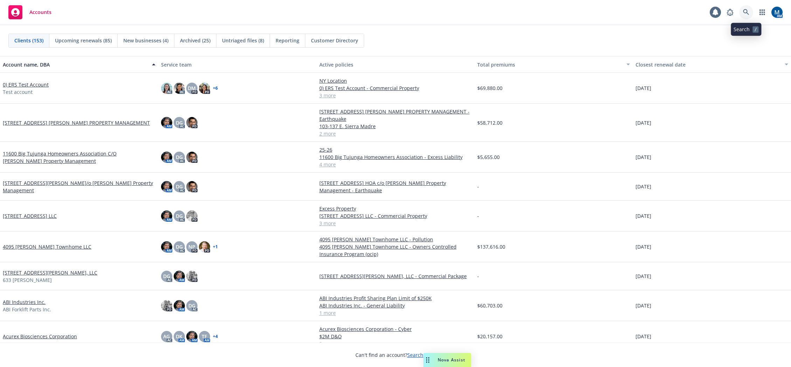
click at [663, 12] on icon at bounding box center [746, 12] width 6 height 6
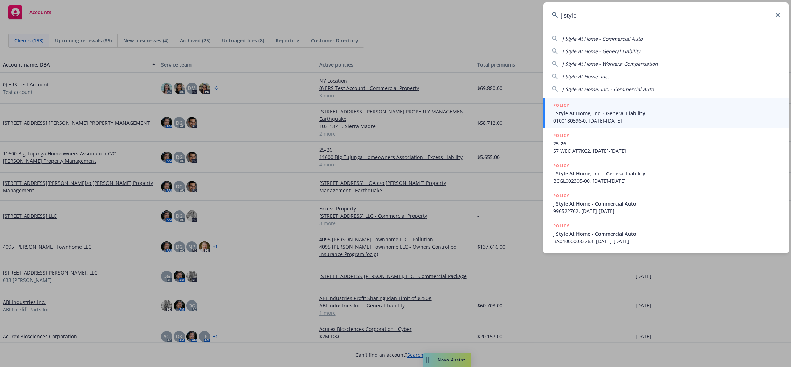
click at [599, 78] on span "J Style At Home, Inc." at bounding box center [585, 76] width 47 height 7
type input "J Style At Home, Inc."
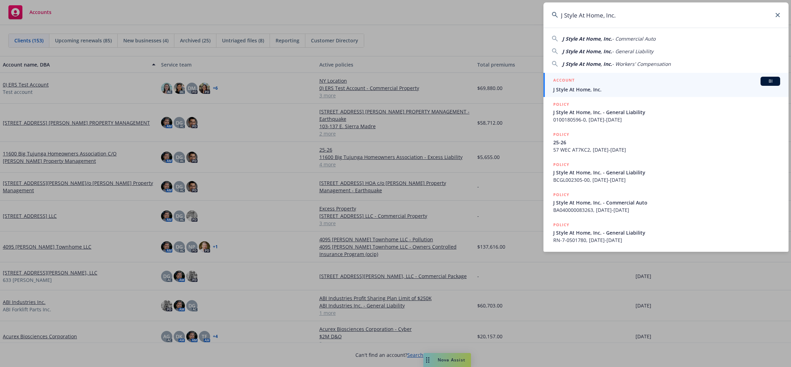
click at [565, 85] on div "ACCOUNT BI" at bounding box center [666, 81] width 227 height 9
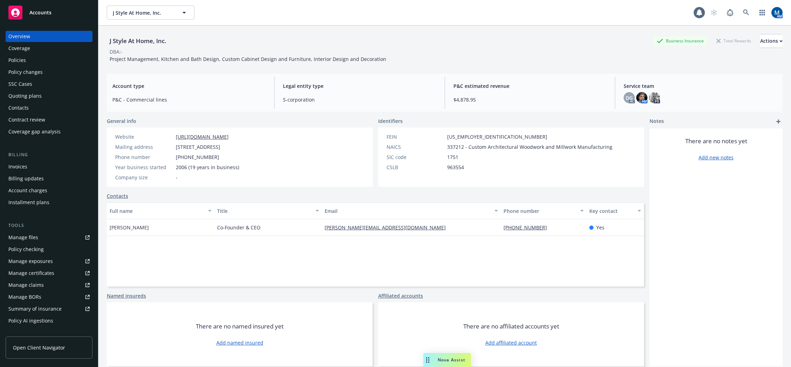
click at [43, 56] on div "Policies" at bounding box center [48, 60] width 81 height 11
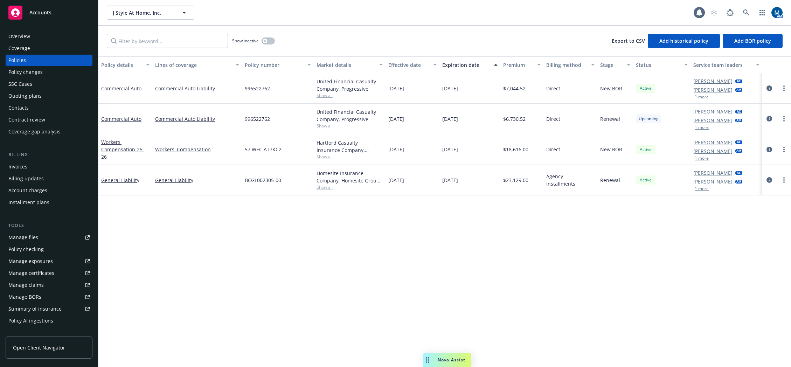
click at [327, 262] on div "Policy details Lines of coverage Policy number Market details Effective date Ex…" at bounding box center [444, 211] width 693 height 311
click at [271, 42] on button "button" at bounding box center [268, 40] width 13 height 7
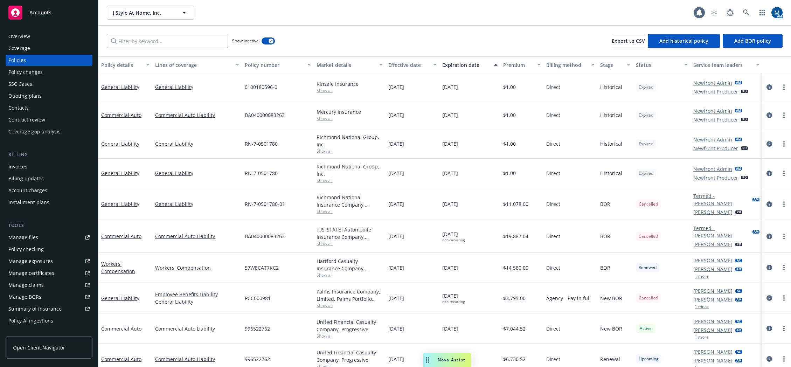
click at [444, 42] on div "Show inactive Export to CSV Add historical policy Add BOR policy" at bounding box center [444, 41] width 693 height 31
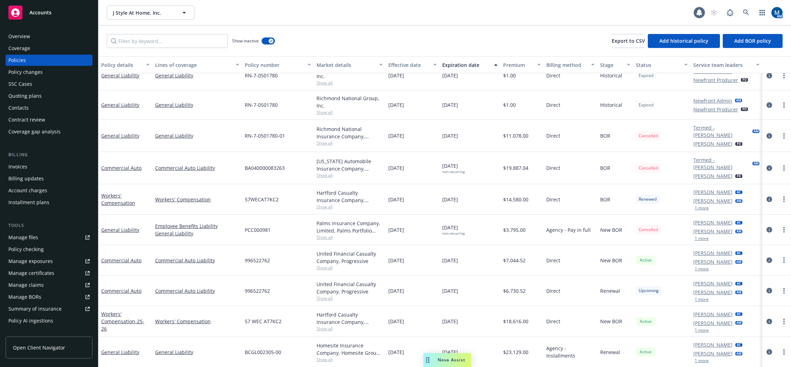
scroll to position [69, 0]
click at [429, 22] on div "J Style At Home, Inc. J Style At Home, Inc. 1 AM" at bounding box center [444, 12] width 693 height 25
click at [663, 229] on icon "circleInformation" at bounding box center [769, 230] width 6 height 6
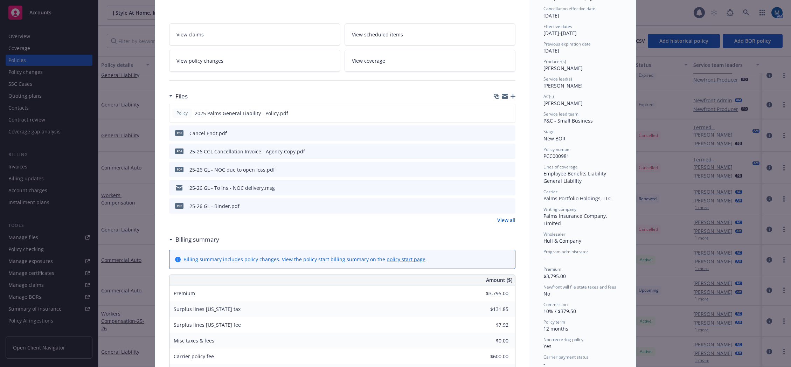
scroll to position [70, 0]
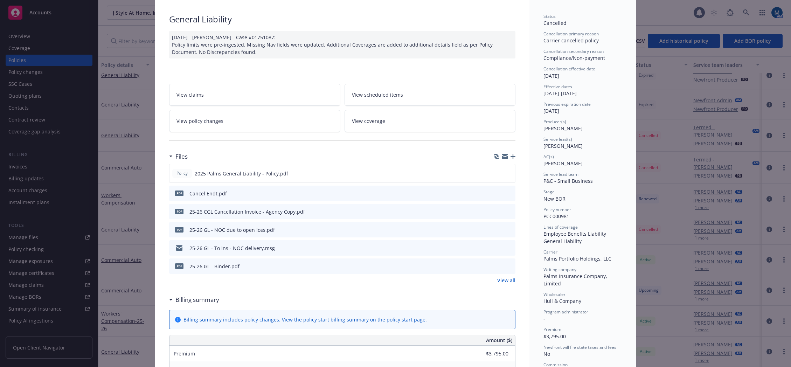
scroll to position [0, 0]
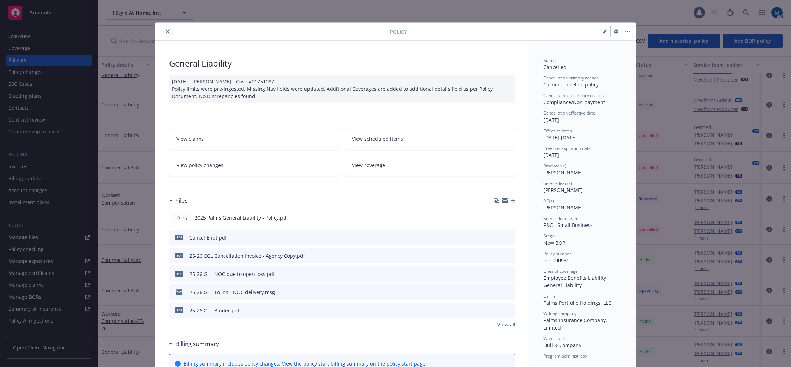
click at [166, 33] on icon "close" at bounding box center [168, 31] width 4 height 4
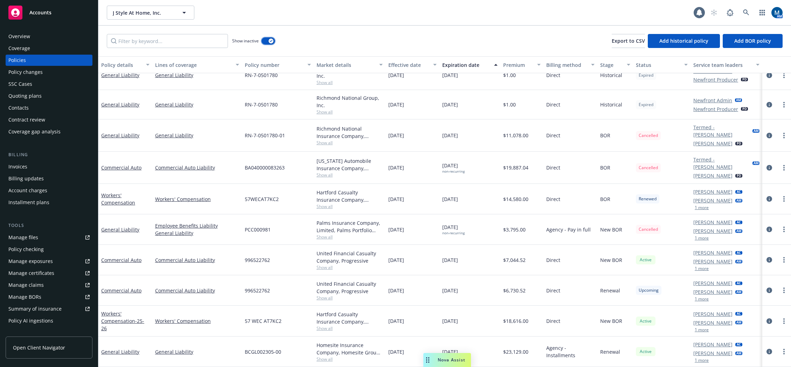
click at [273, 40] on div "button" at bounding box center [271, 41] width 5 height 5
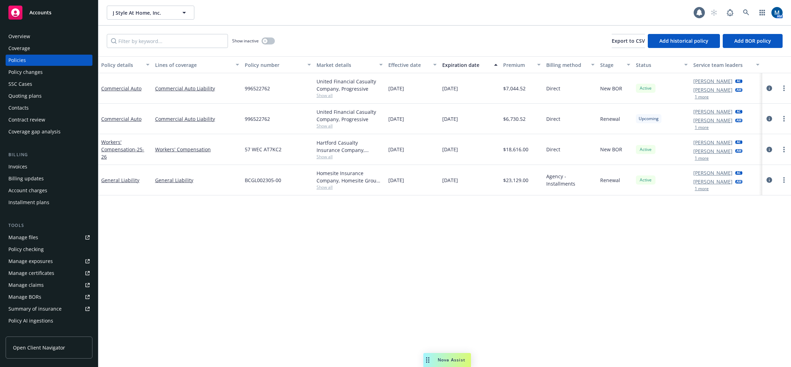
click at [316, 32] on div "Show inactive Export to CSV Add historical policy Add BOR policy" at bounding box center [444, 41] width 693 height 31
click at [605, 270] on div "Policy details Lines of coverage Policy number Market details Effective date Ex…" at bounding box center [444, 211] width 693 height 311
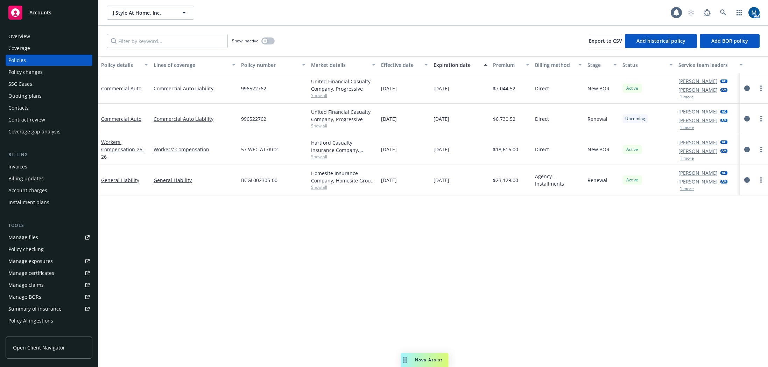
click at [345, 307] on div "Policy details Lines of coverage Policy number Market details Effective date Ex…" at bounding box center [433, 211] width 670 height 311
click at [474, 249] on div "Policy details Lines of coverage Policy number Market details Effective date Ex…" at bounding box center [433, 211] width 670 height 311
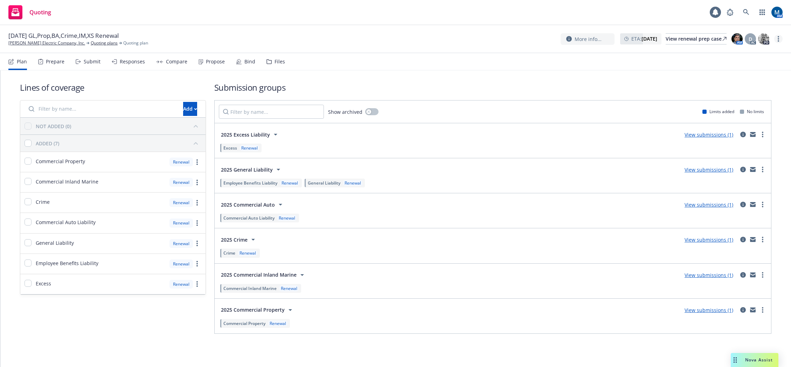
click at [778, 36] on link "more" at bounding box center [778, 39] width 8 height 8
click at [746, 53] on link "Copy logging email" at bounding box center [743, 53] width 78 height 14
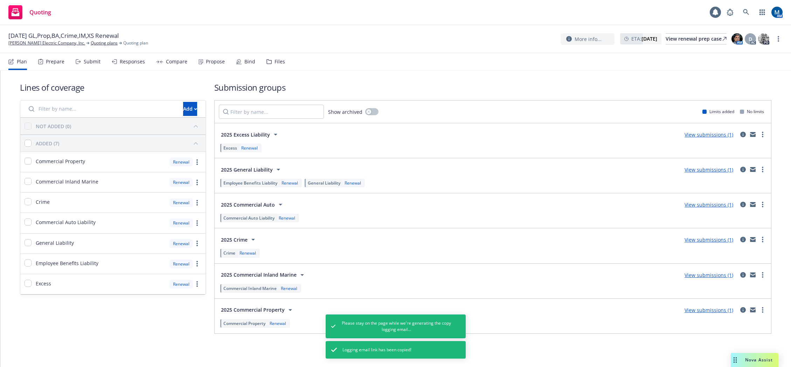
click at [776, 43] on div "More info... ETA : October 28, 2025 View renewal prep case AM D AC PD" at bounding box center [672, 39] width 222 height 13
click at [779, 41] on circle "more" at bounding box center [778, 40] width 1 height 1
click at [758, 55] on link "Copy logging email" at bounding box center [743, 53] width 78 height 14
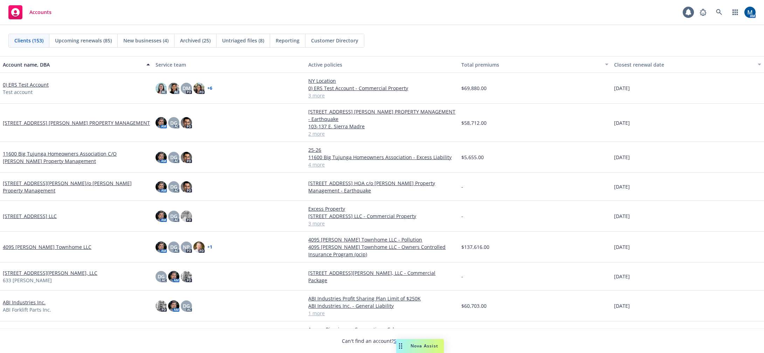
click at [462, 19] on div "Accounts 1 AM" at bounding box center [382, 12] width 764 height 25
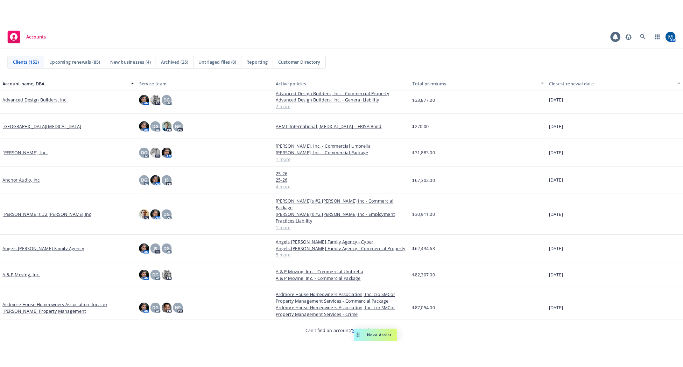
scroll to position [280, 0]
